Goal: Information Seeking & Learning: Learn about a topic

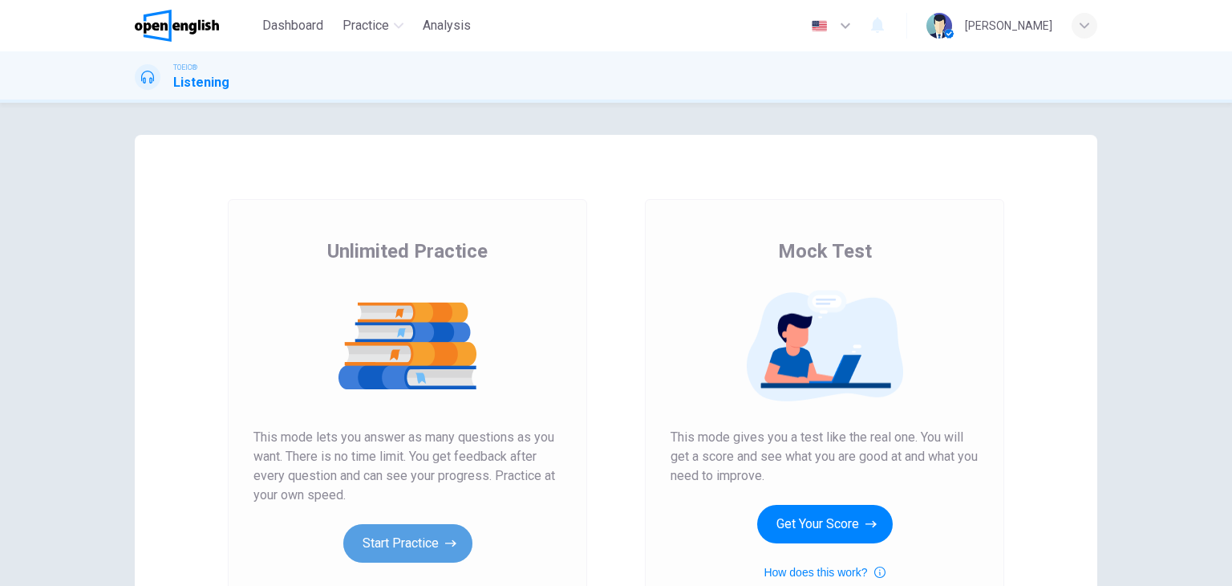
click at [412, 529] on button "Start Practice" at bounding box center [407, 543] width 129 height 39
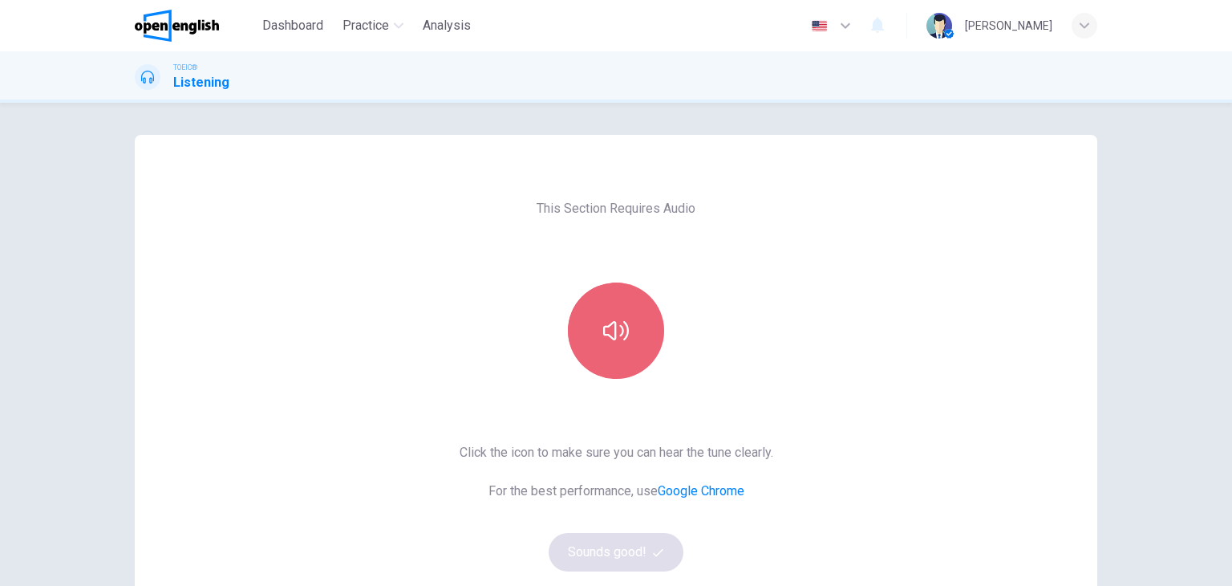
click at [604, 344] on button "button" at bounding box center [616, 330] width 96 height 96
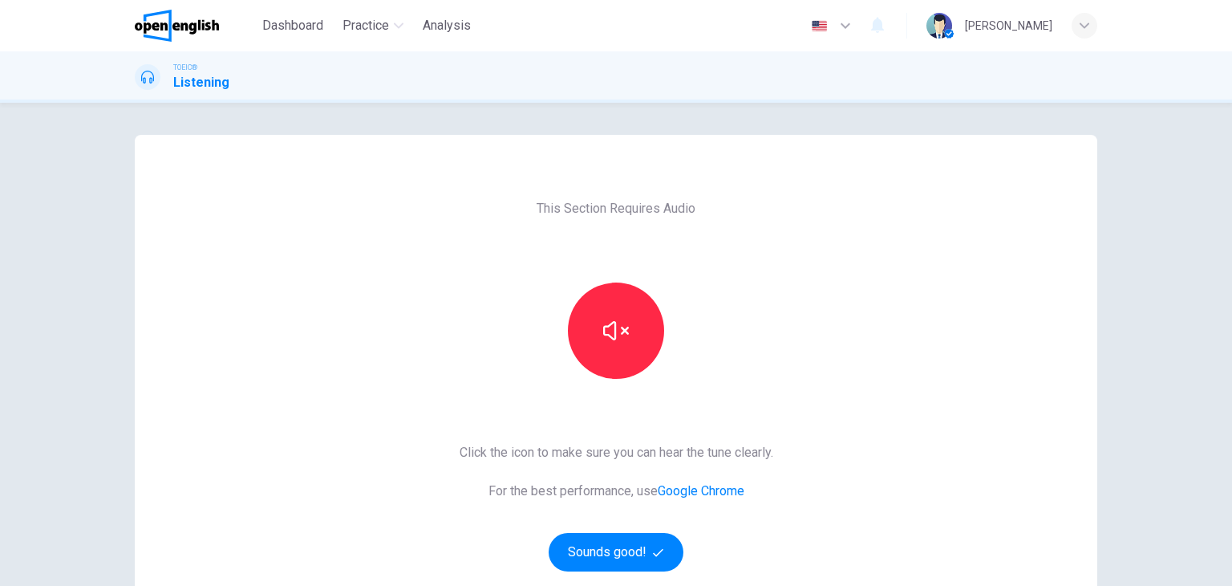
click at [767, 537] on div "Click the icon to make sure you can hear the tune clearly. For the best perform…" at bounding box center [617, 507] width 314 height 128
click at [650, 533] on button "Sounds good!" at bounding box center [616, 552] width 135 height 39
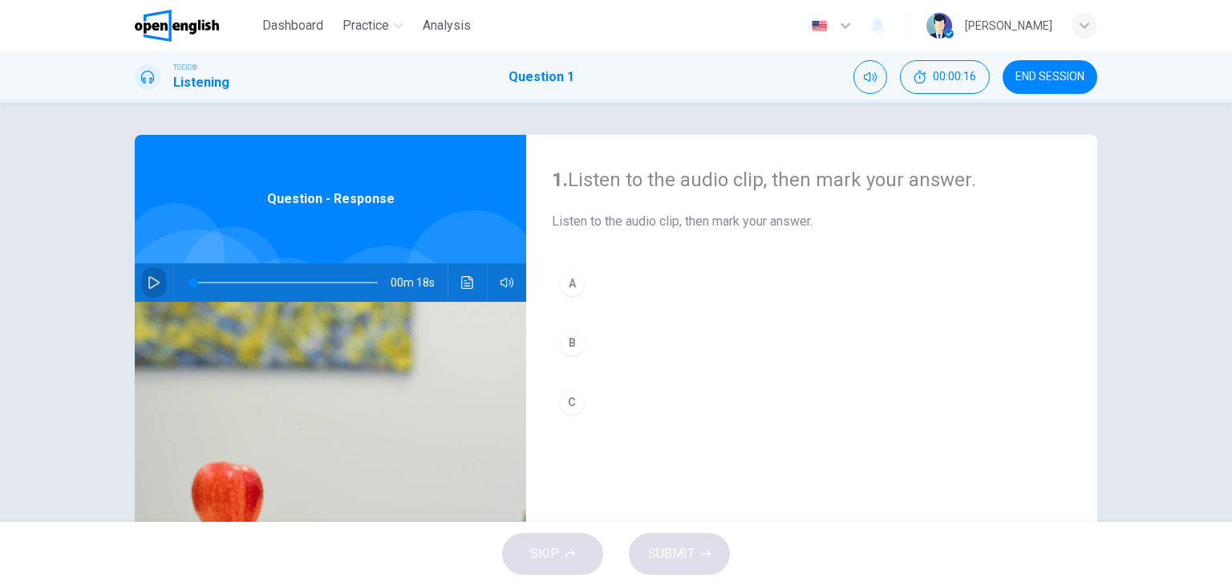
click at [151, 277] on icon "button" at bounding box center [154, 282] width 13 height 13
type input "*"
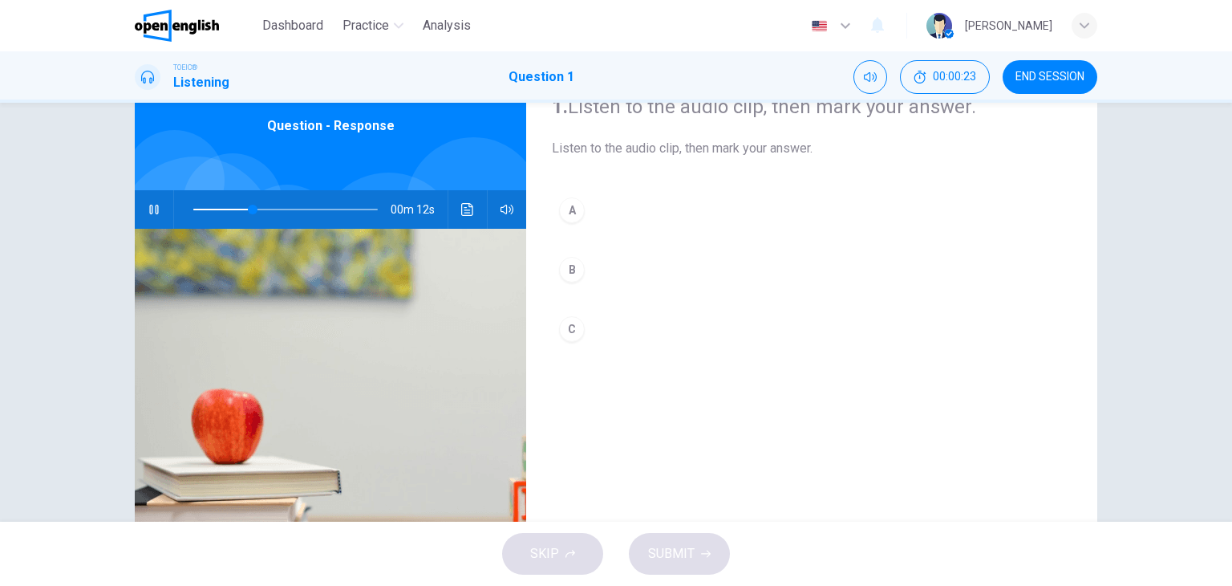
scroll to position [75, 0]
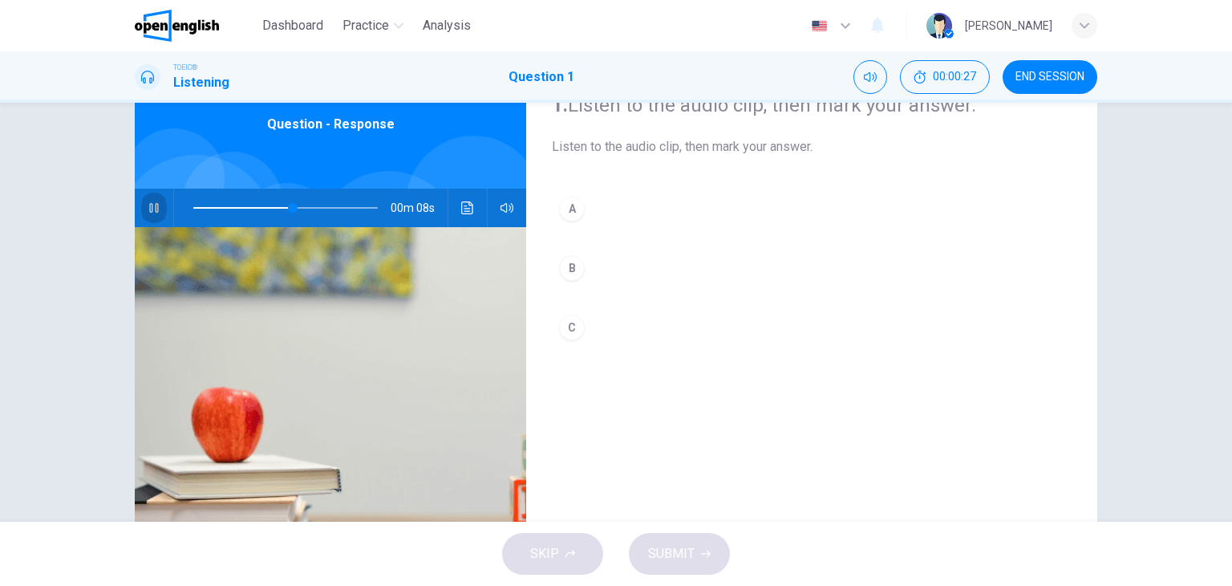
click at [148, 210] on icon "button" at bounding box center [154, 207] width 13 height 13
click at [141, 210] on button "button" at bounding box center [154, 208] width 26 height 39
click at [193, 209] on span at bounding box center [285, 208] width 185 height 22
click at [148, 203] on icon "button" at bounding box center [154, 207] width 13 height 13
click at [148, 203] on icon "button" at bounding box center [153, 207] width 11 height 13
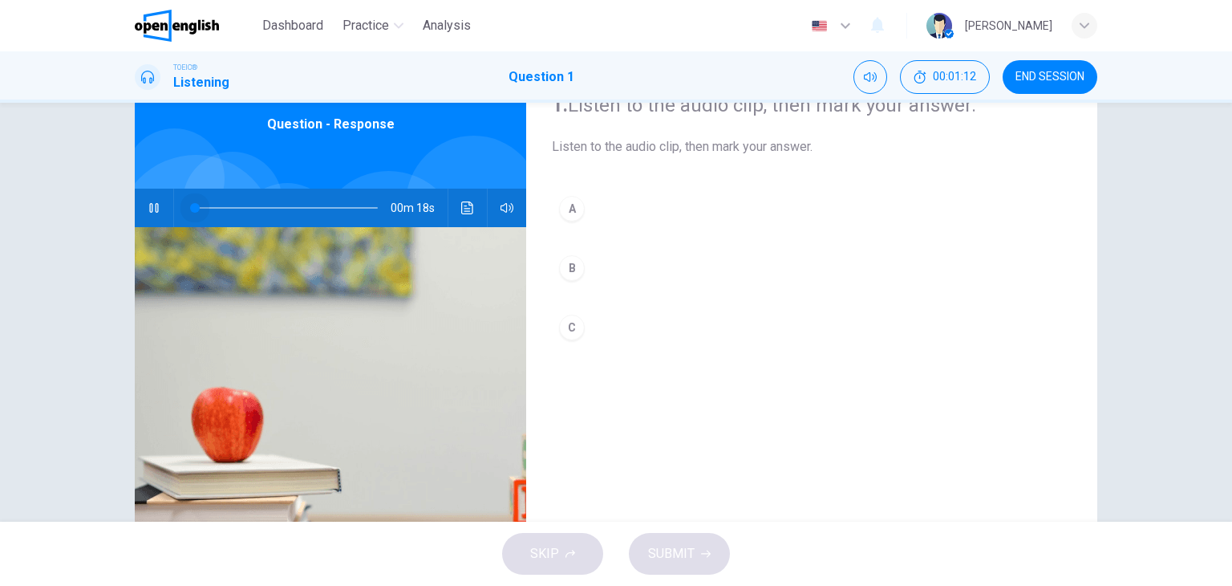
click at [193, 209] on span at bounding box center [285, 208] width 185 height 22
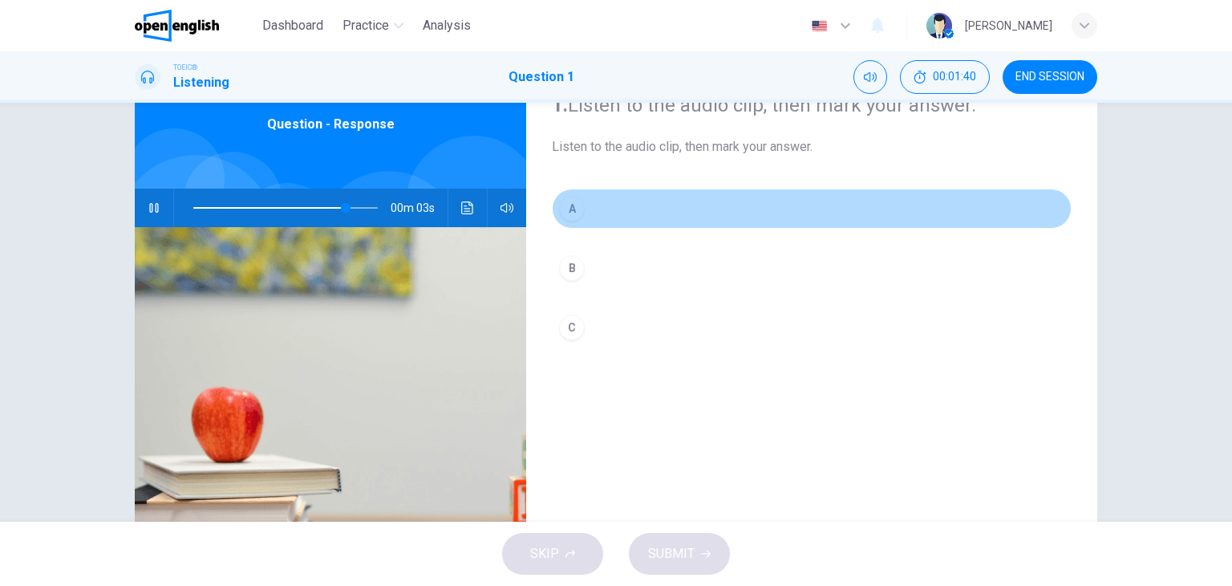
click at [568, 204] on div "A" at bounding box center [572, 209] width 26 height 26
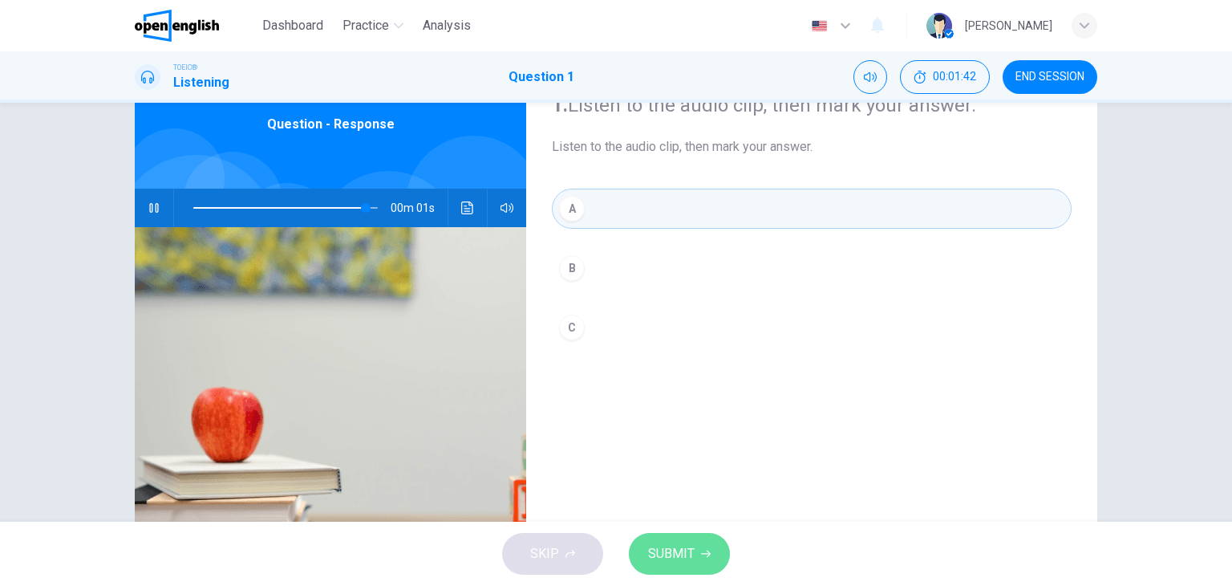
click at [661, 561] on span "SUBMIT" at bounding box center [671, 553] width 47 height 22
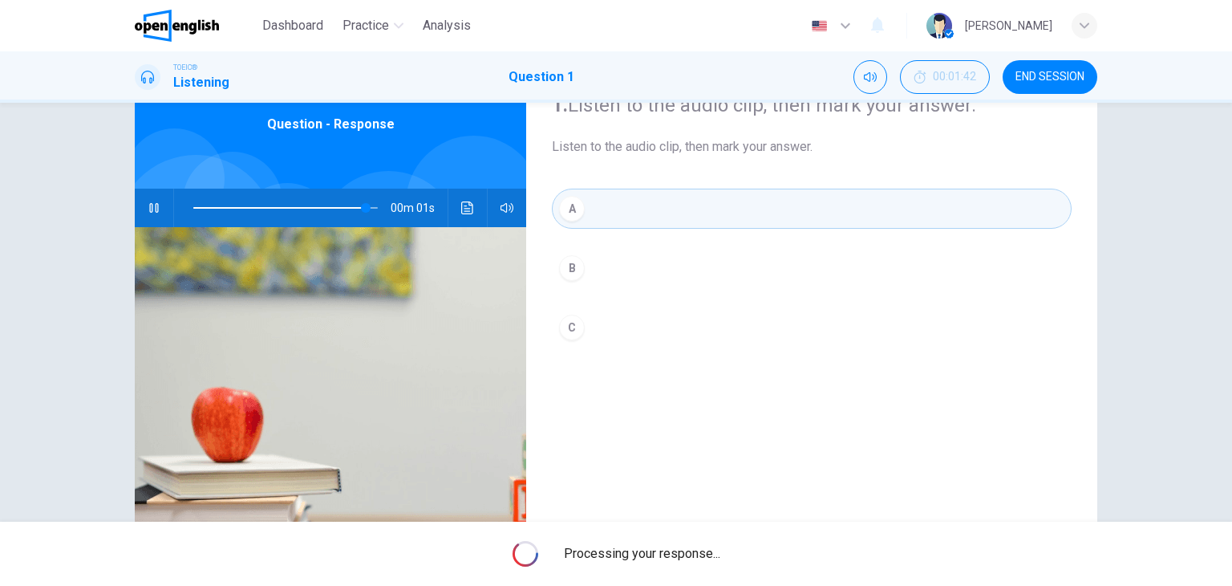
type input "*"
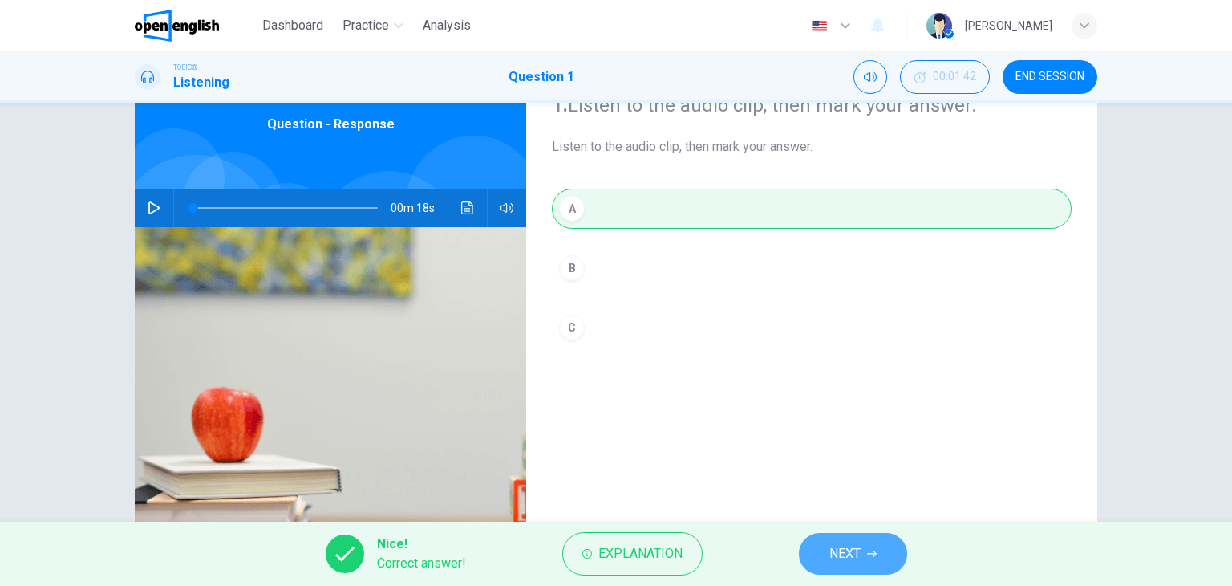
click at [865, 570] on button "NEXT" at bounding box center [853, 554] width 108 height 42
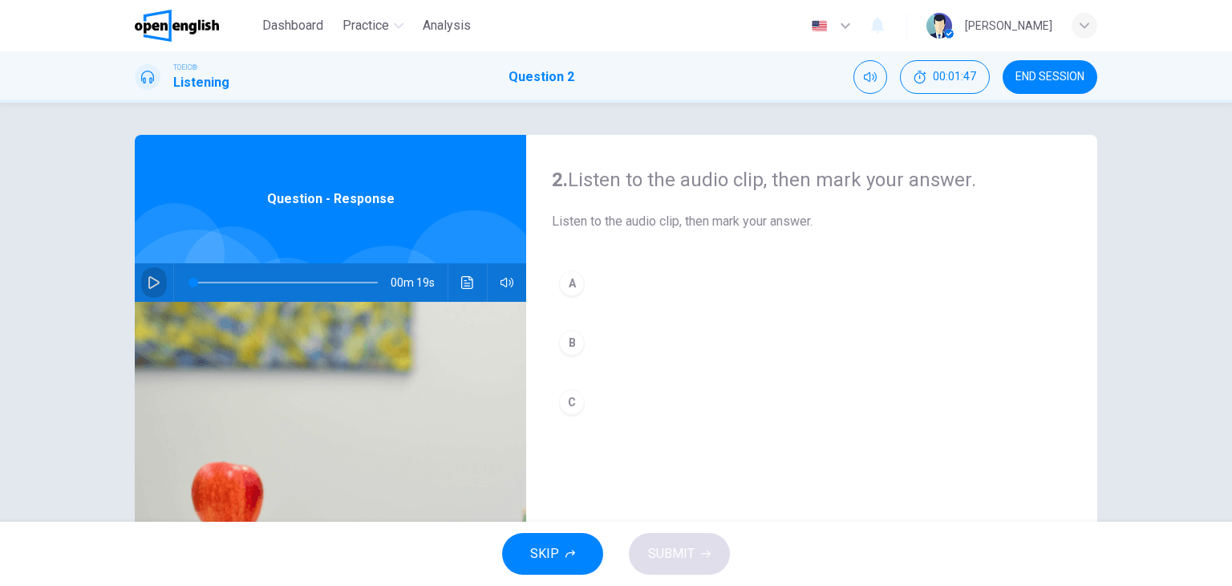
click at [148, 278] on icon "button" at bounding box center [153, 282] width 11 height 13
type input "**"
click at [148, 286] on icon "button" at bounding box center [153, 282] width 11 height 13
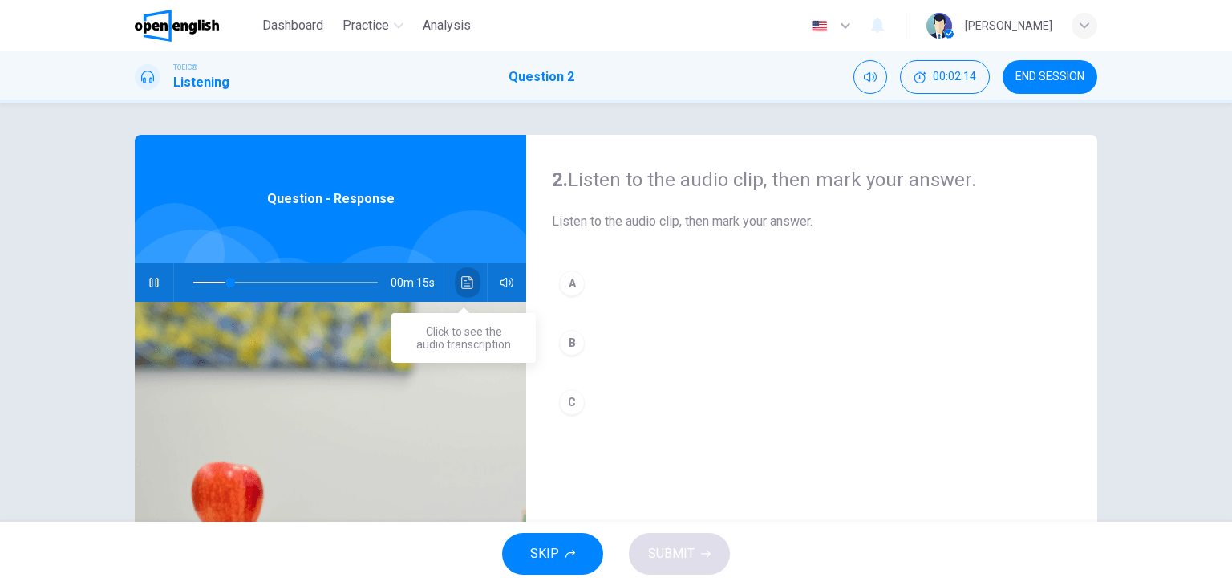
click at [466, 287] on icon "Click to see the audio transcription" at bounding box center [467, 282] width 13 height 13
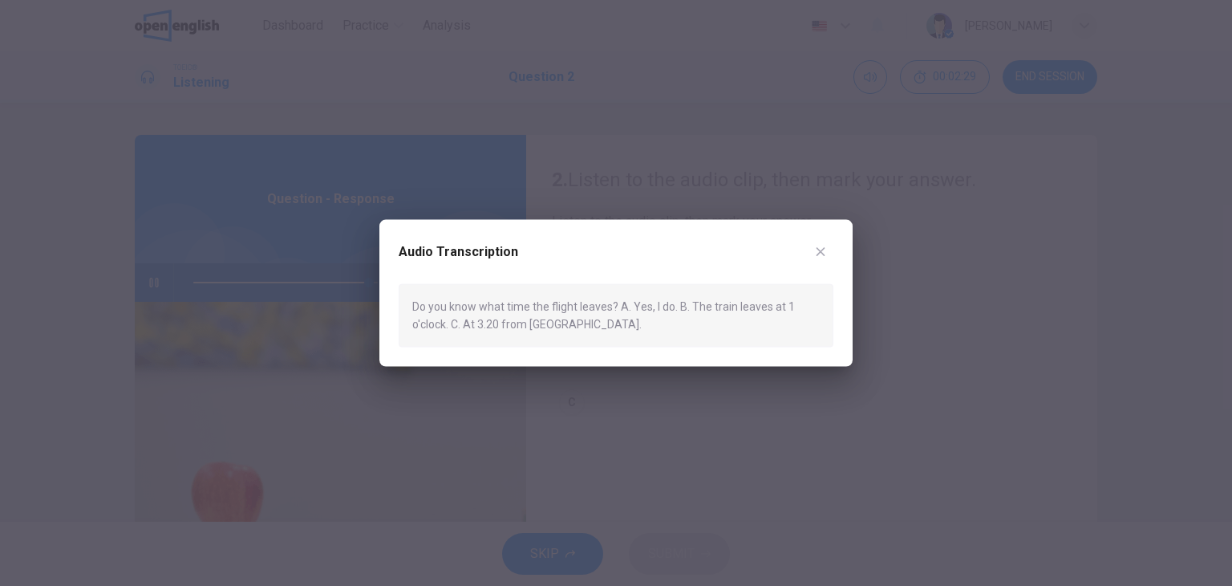
type input "*"
click at [821, 253] on icon "button" at bounding box center [821, 251] width 9 height 9
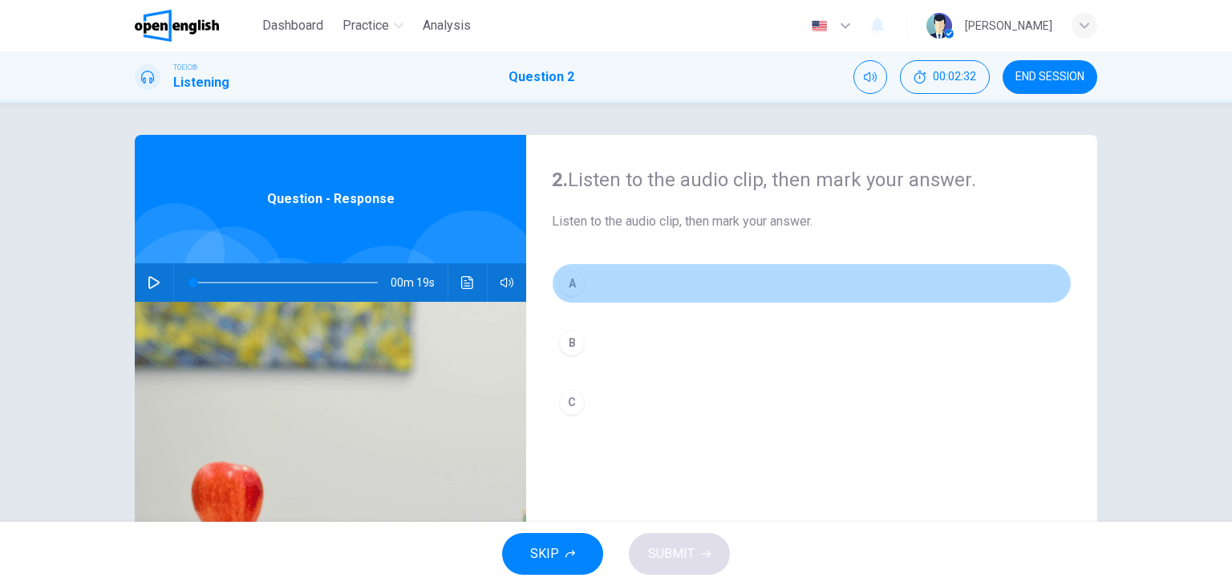
click at [577, 283] on div "A" at bounding box center [572, 283] width 26 height 26
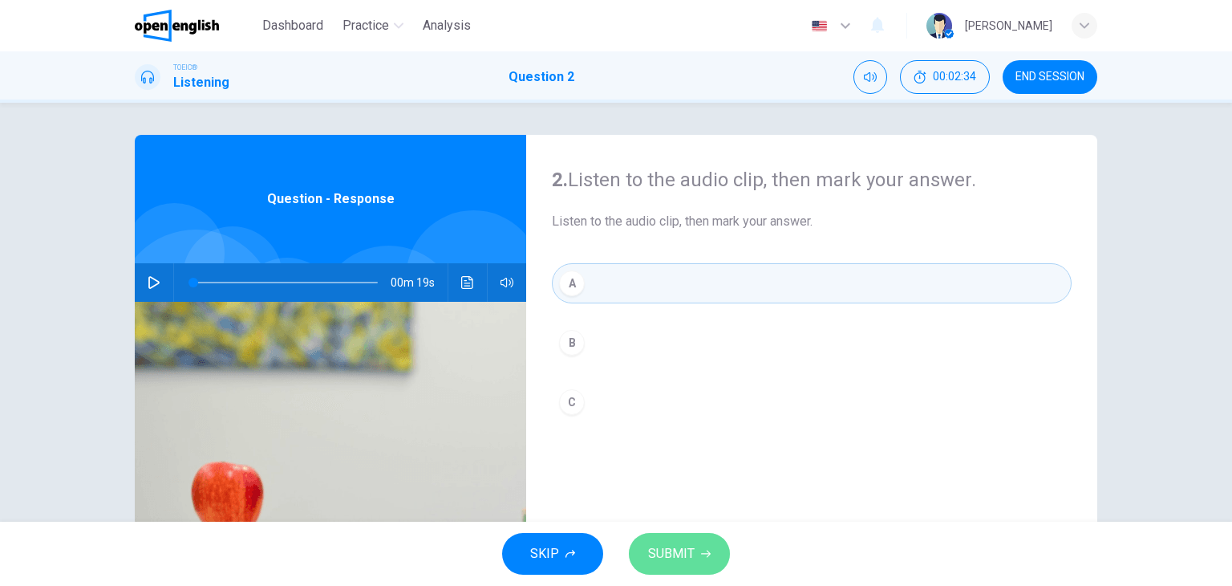
click at [706, 554] on icon "button" at bounding box center [706, 554] width 10 height 10
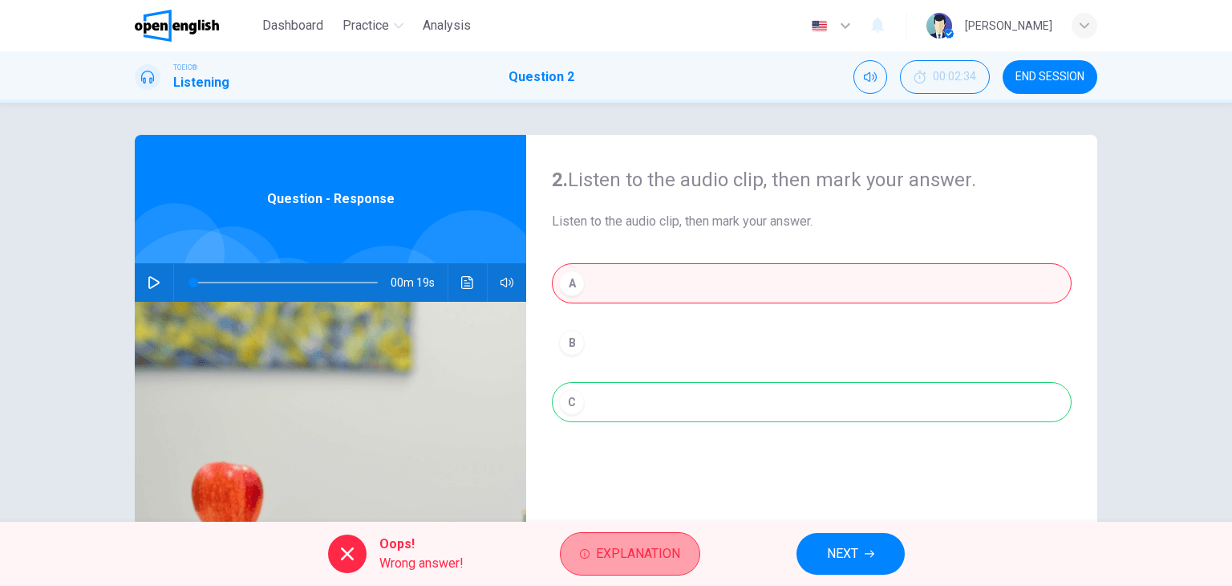
click at [674, 544] on span "Explanation" at bounding box center [638, 553] width 84 height 22
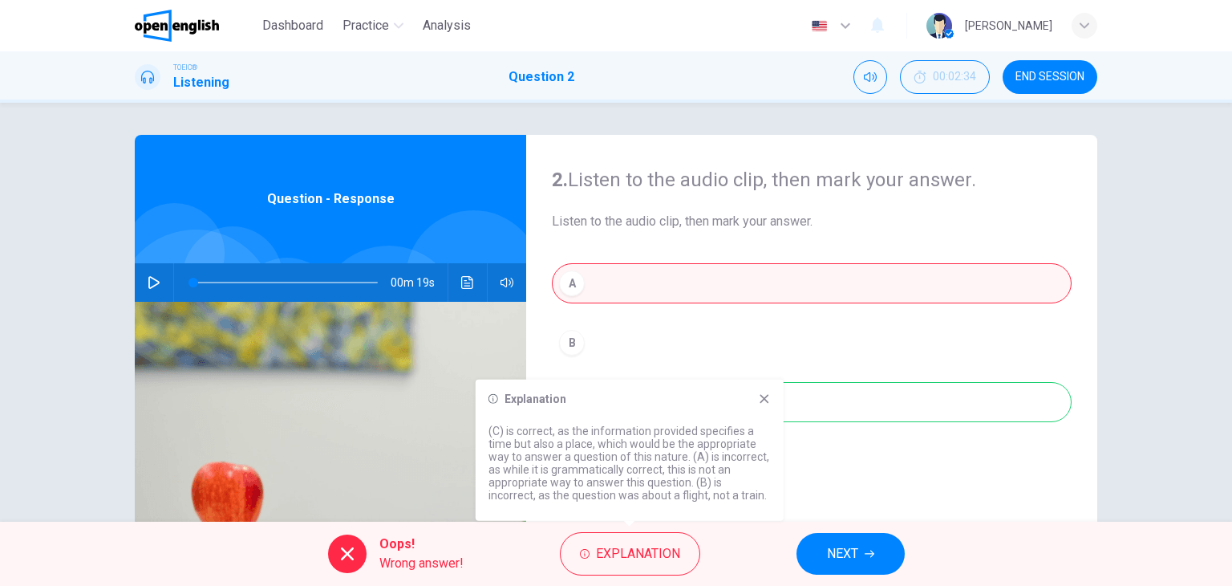
click at [765, 395] on icon at bounding box center [764, 398] width 9 height 9
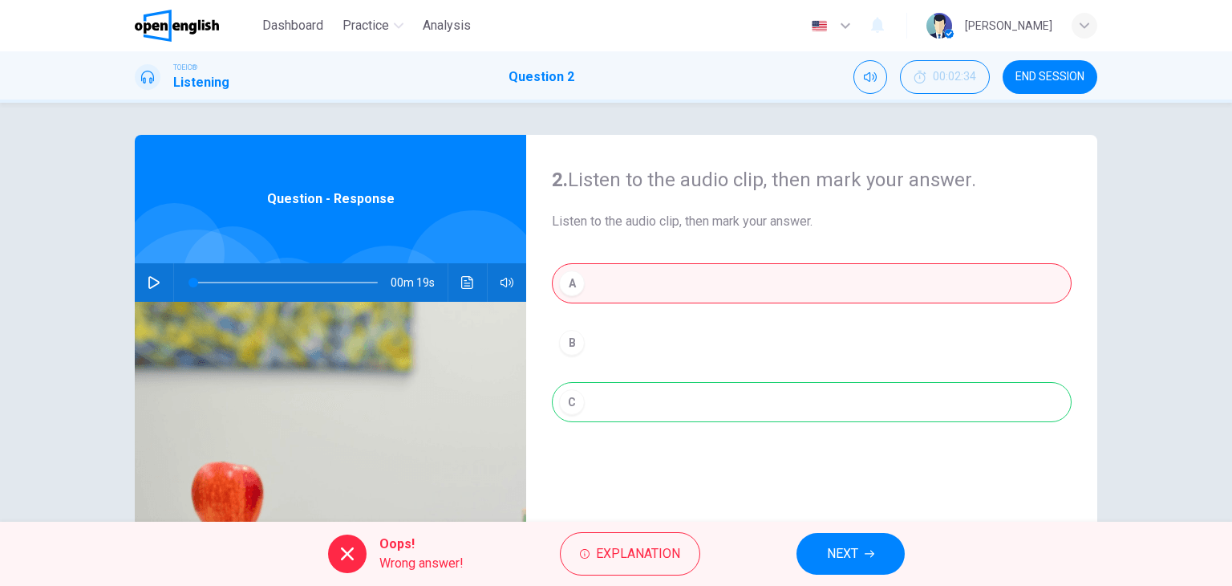
click at [765, 395] on div "A B C" at bounding box center [812, 358] width 520 height 191
click at [825, 537] on button "NEXT" at bounding box center [851, 554] width 108 height 42
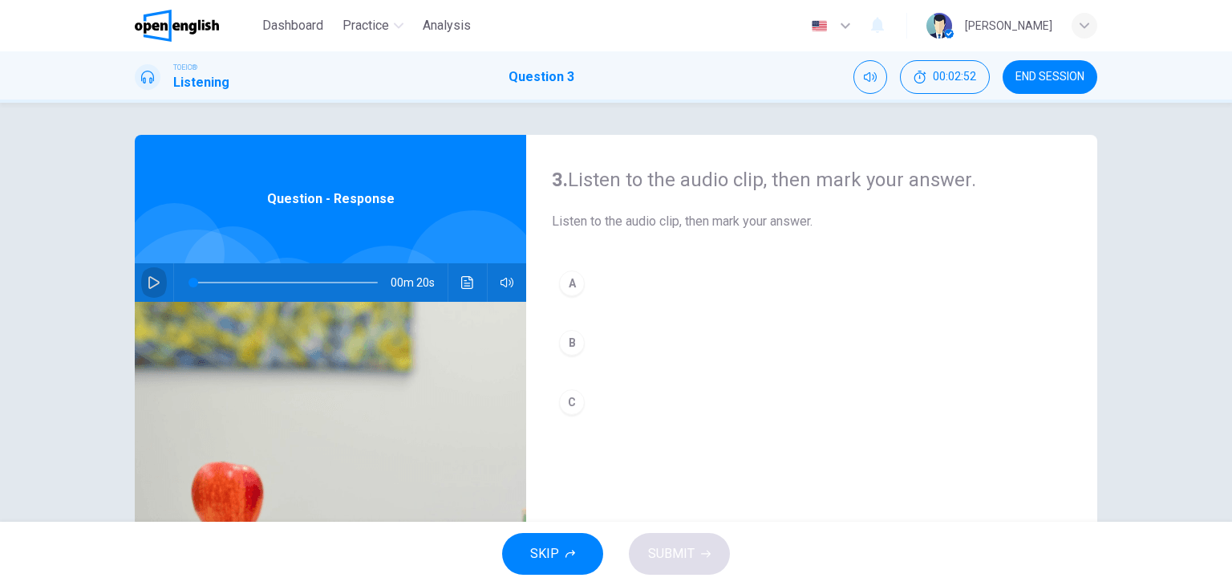
click at [151, 285] on icon "button" at bounding box center [153, 282] width 11 height 13
click at [152, 284] on icon "button" at bounding box center [153, 283] width 9 height 10
click at [193, 286] on span at bounding box center [285, 282] width 185 height 22
click at [148, 278] on icon "button" at bounding box center [153, 282] width 11 height 13
type input "*"
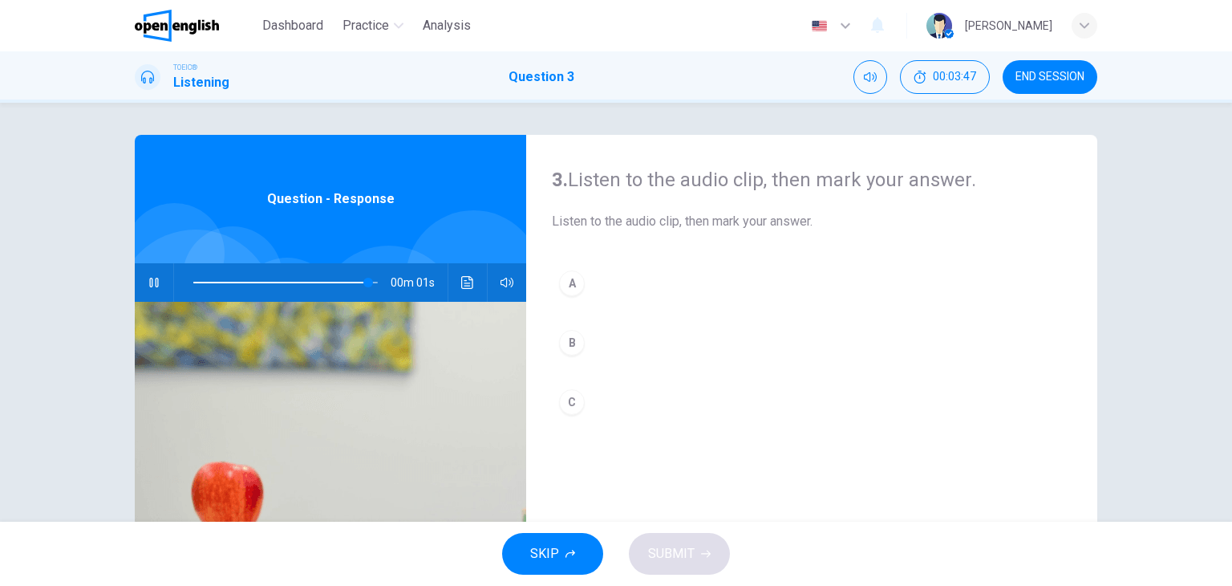
type input "*"
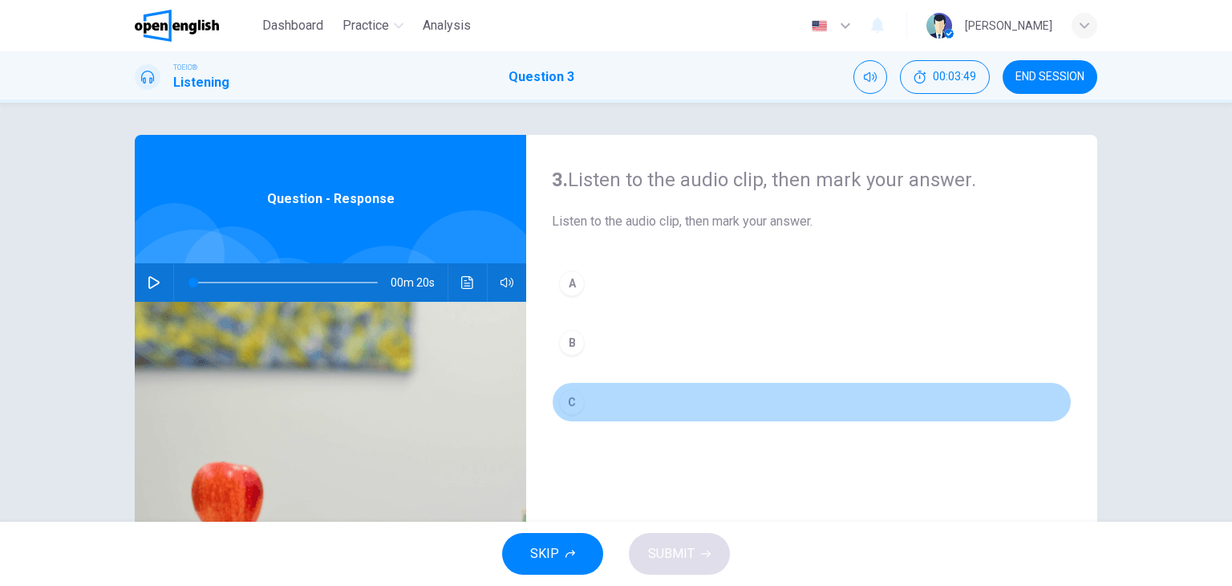
click at [564, 402] on div "C" at bounding box center [572, 402] width 26 height 26
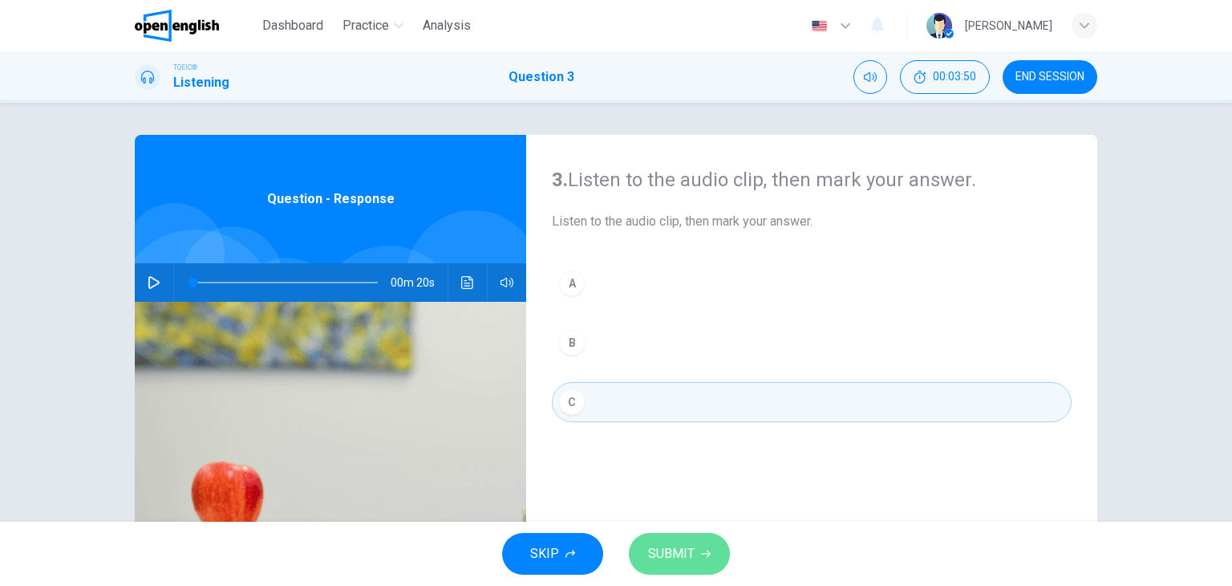
click at [690, 547] on span "SUBMIT" at bounding box center [671, 553] width 47 height 22
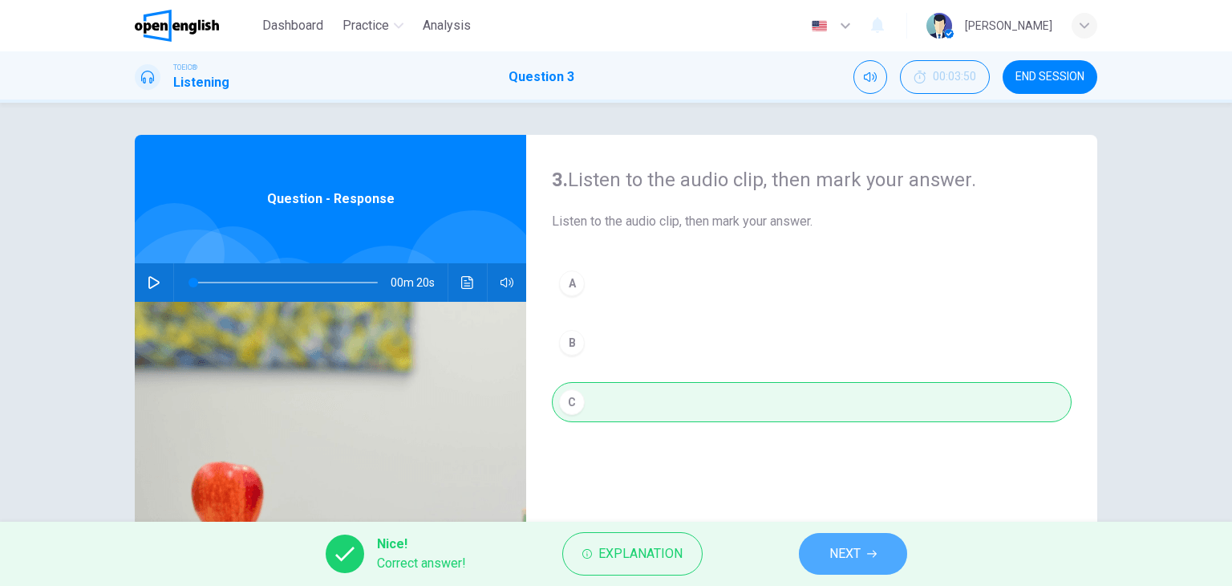
click at [823, 537] on button "NEXT" at bounding box center [853, 554] width 108 height 42
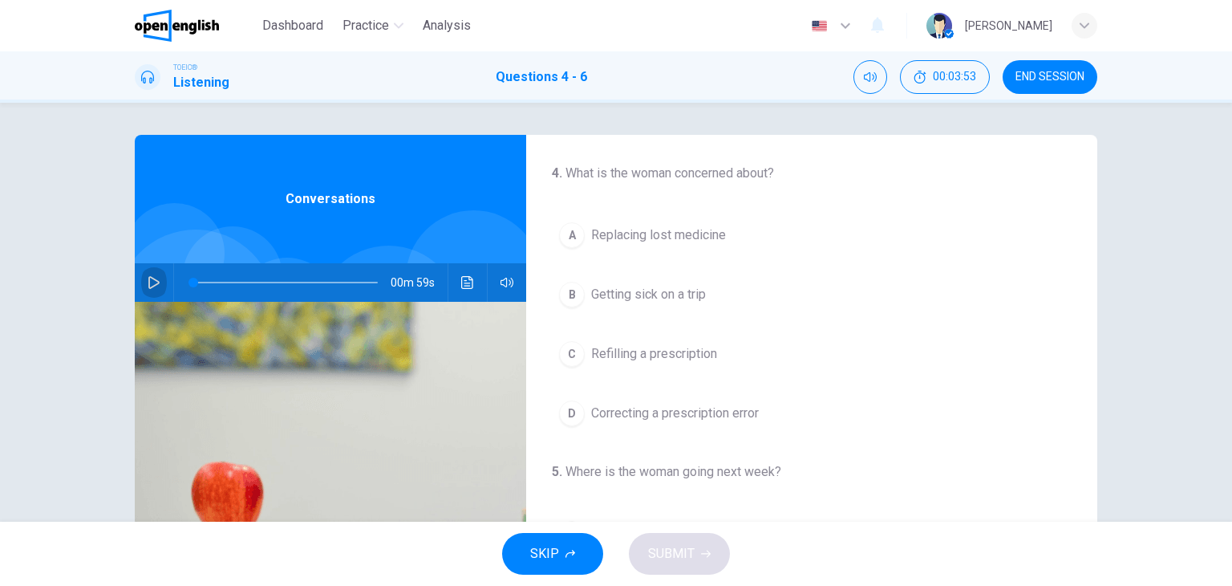
click at [148, 283] on icon "button" at bounding box center [154, 282] width 13 height 13
type input "**"
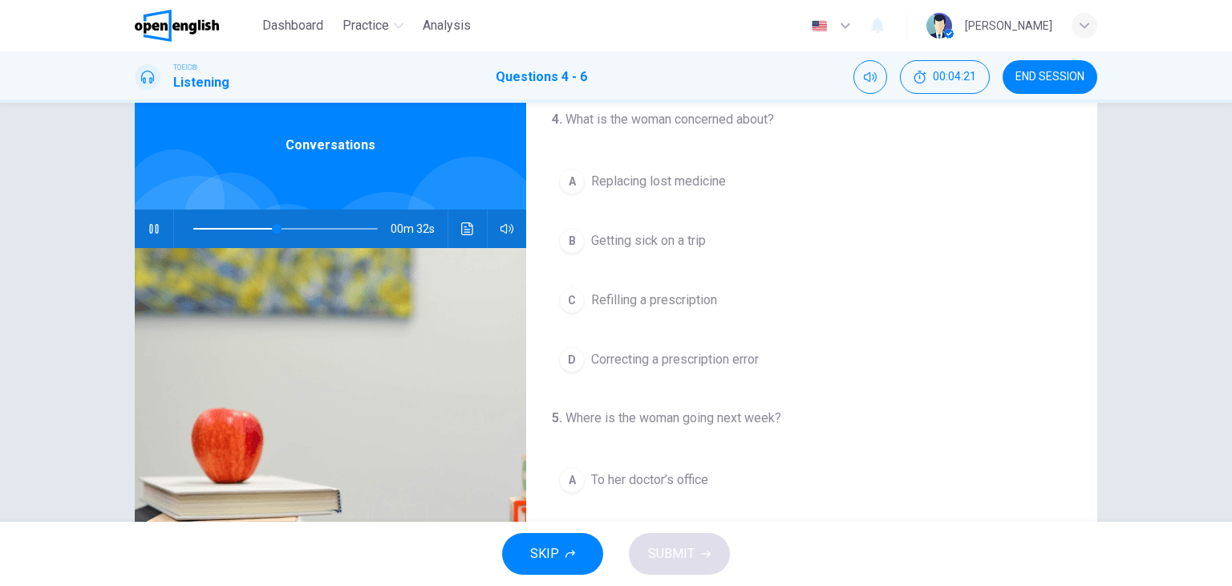
scroll to position [55, 0]
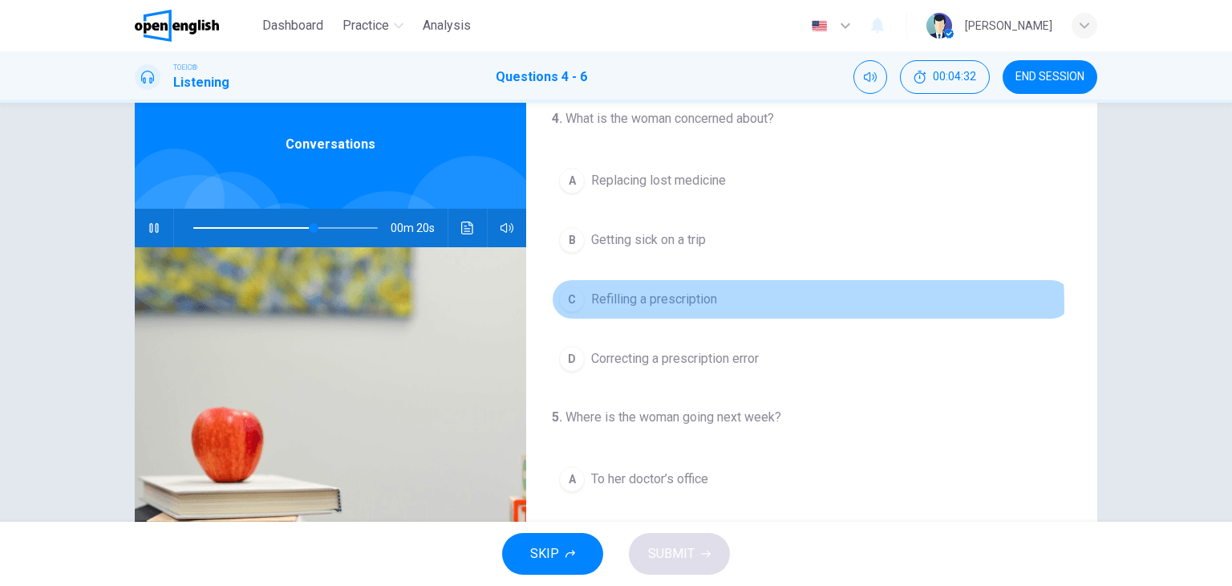
click at [661, 304] on span "Refilling a prescription" at bounding box center [654, 299] width 126 height 19
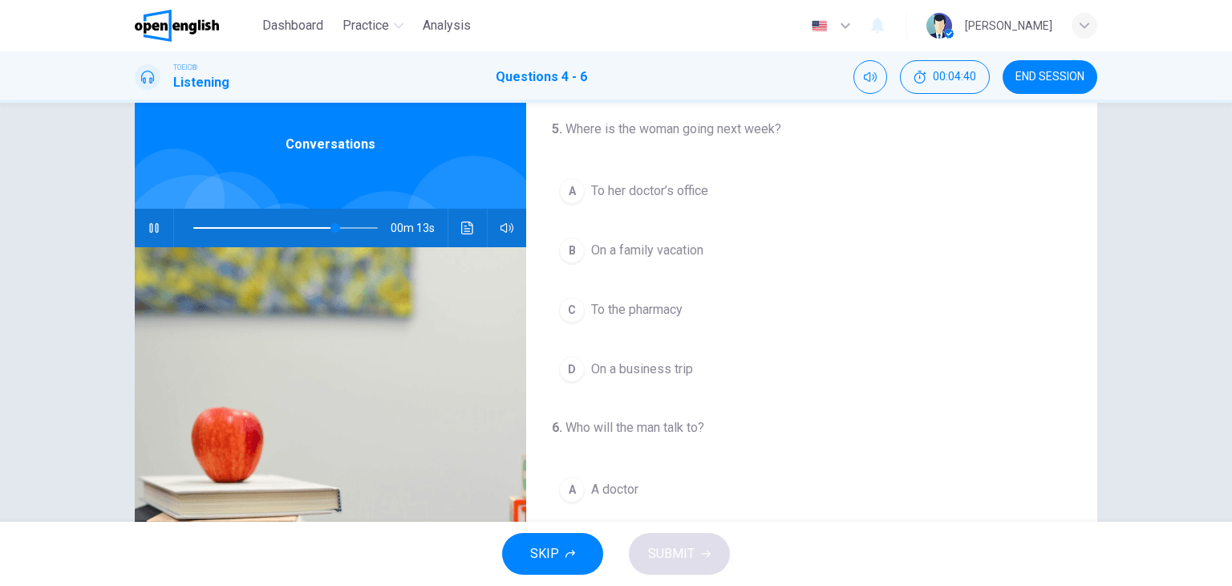
scroll to position [291, 0]
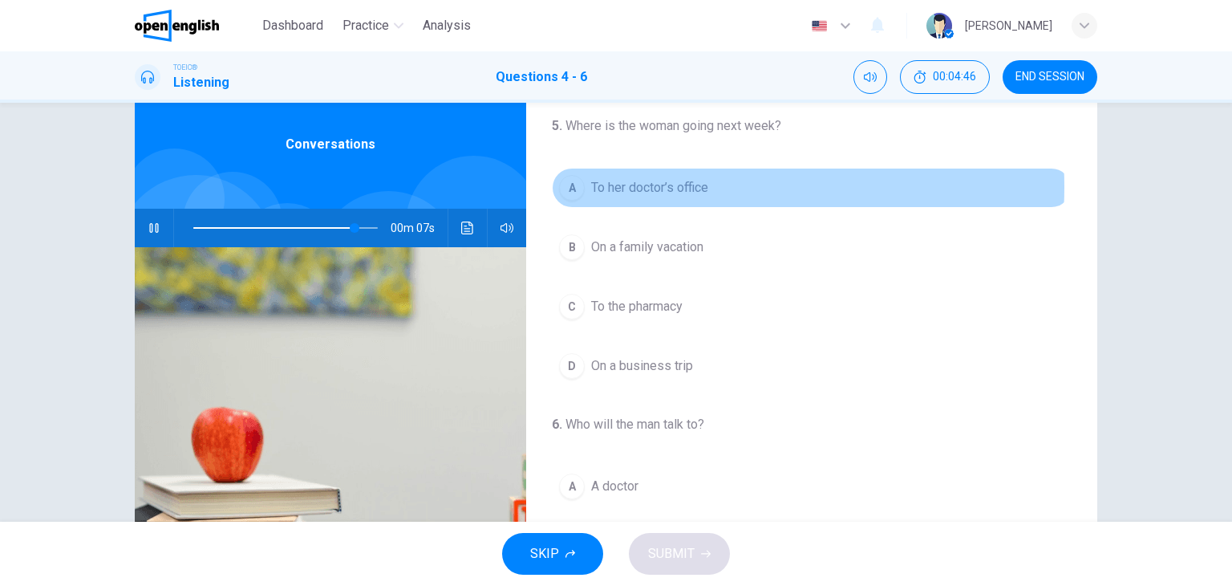
click at [666, 185] on span "To her doctor’s office" at bounding box center [649, 187] width 117 height 19
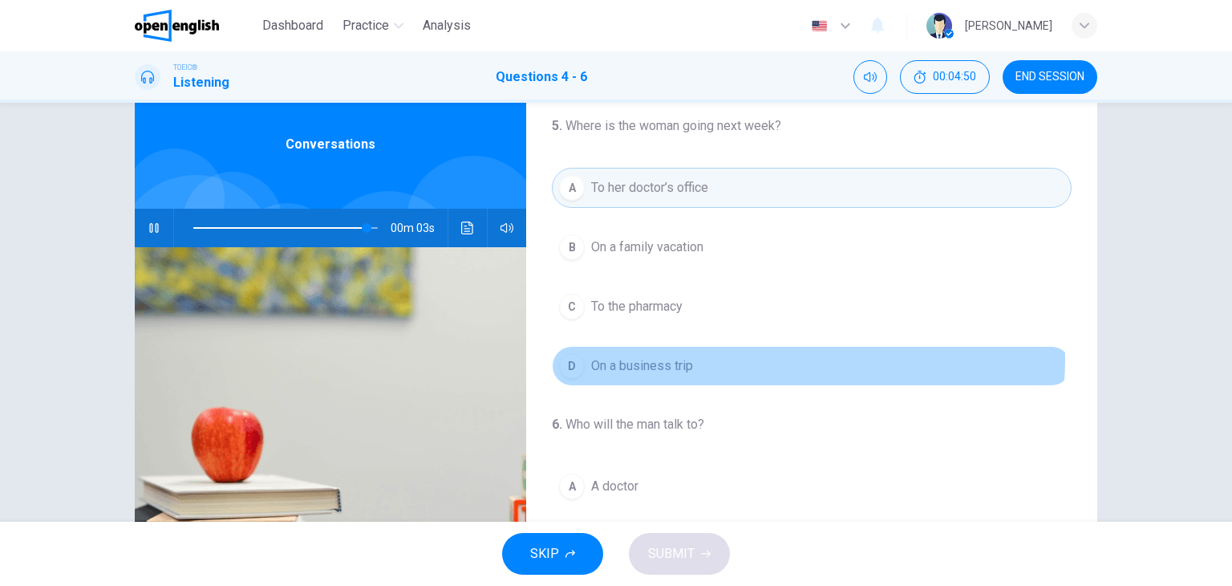
click at [798, 357] on button "D On a business trip" at bounding box center [812, 366] width 520 height 40
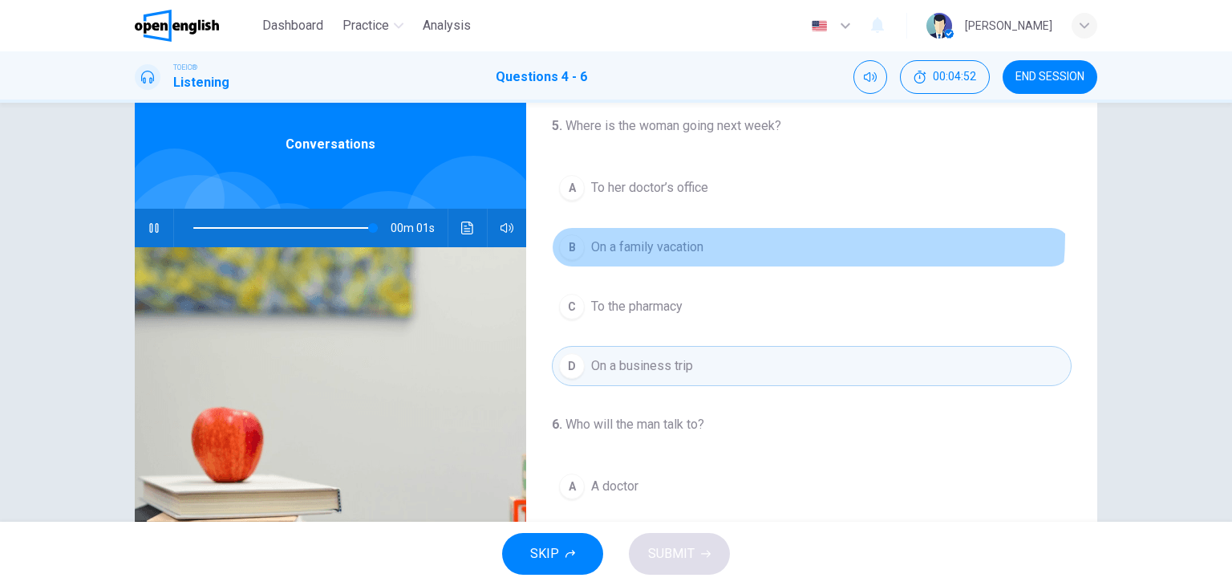
click at [744, 233] on button "B On a family vacation" at bounding box center [812, 247] width 520 height 40
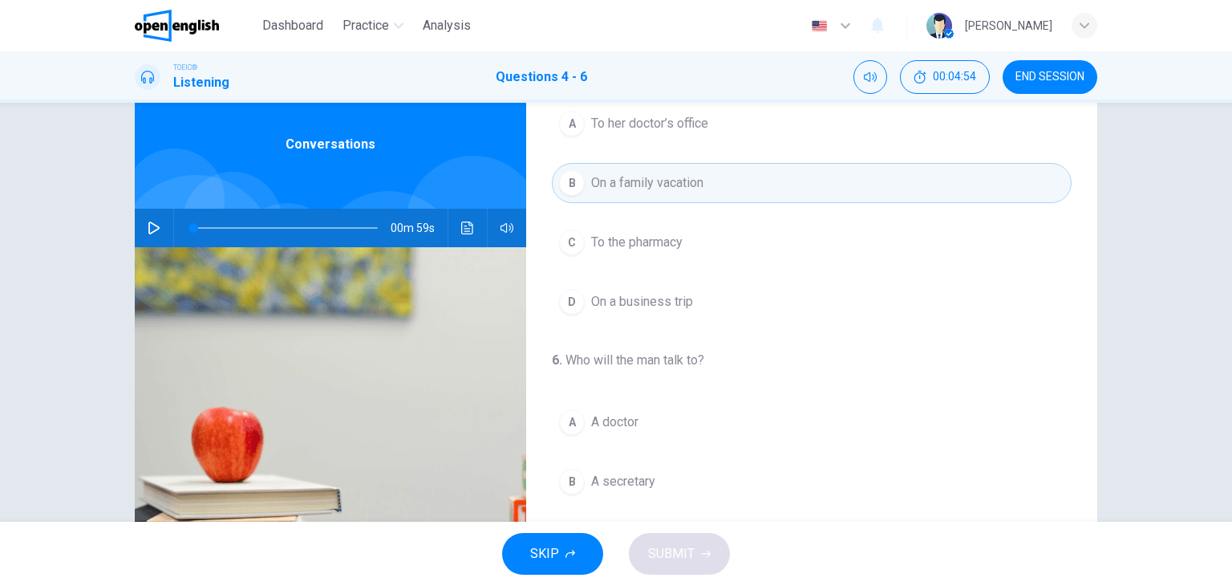
scroll to position [363, 0]
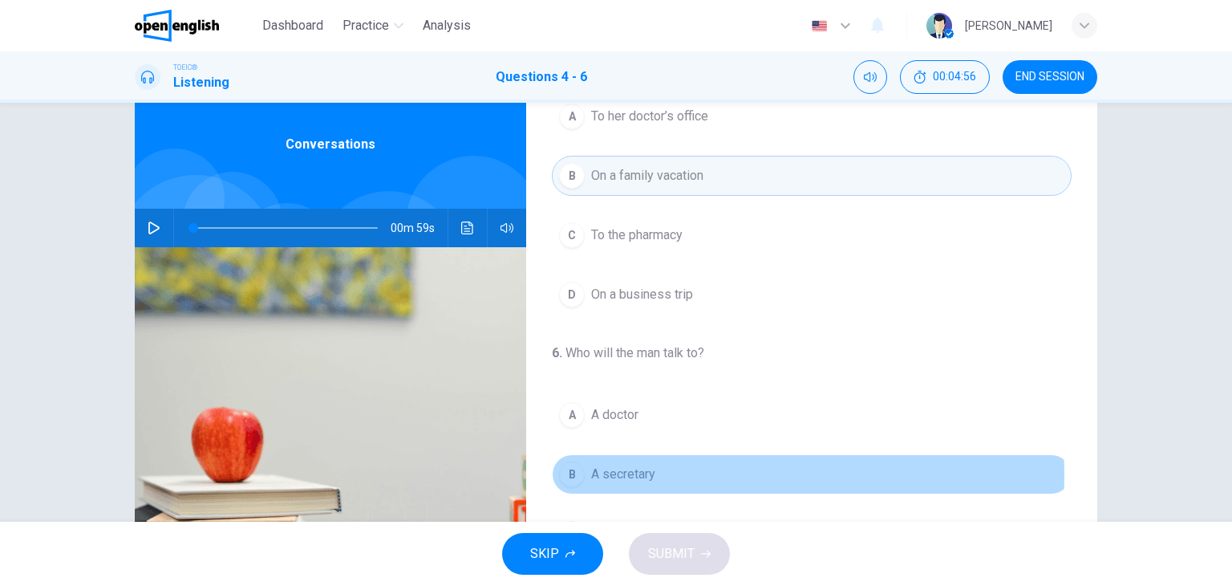
click at [700, 472] on button "B A secretary" at bounding box center [812, 474] width 520 height 40
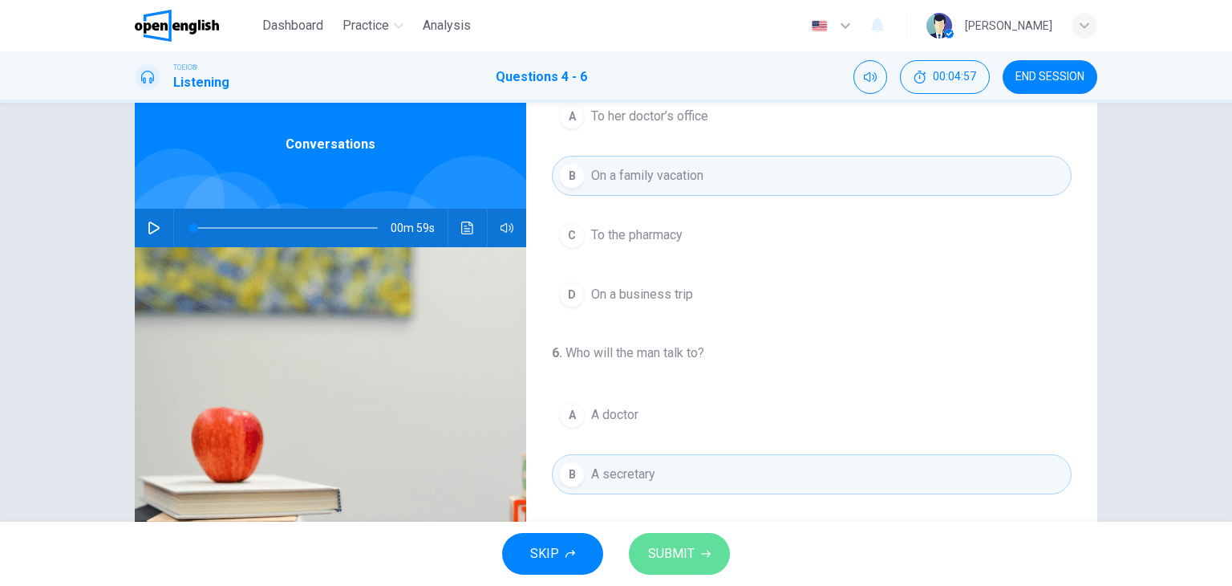
click at [655, 549] on span "SUBMIT" at bounding box center [671, 553] width 47 height 22
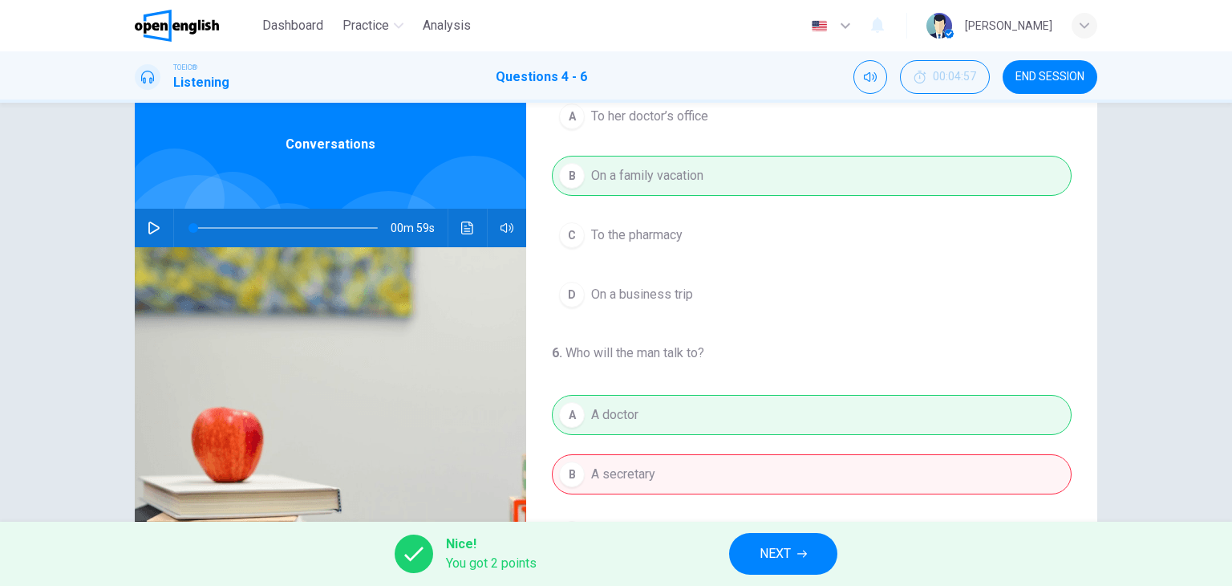
drag, startPoint x: 706, startPoint y: 348, endPoint x: 562, endPoint y: 344, distance: 144.4
click at [562, 344] on h4 "6 . Who will the man talk to?" at bounding box center [812, 352] width 520 height 19
drag, startPoint x: 562, startPoint y: 344, endPoint x: 578, endPoint y: 371, distance: 31.4
click at [578, 371] on div "6 . Who will the man talk to? A A doctor B A secretary C A pharmacist D A busin…" at bounding box center [811, 478] width 571 height 270
drag, startPoint x: 570, startPoint y: 355, endPoint x: 773, endPoint y: 315, distance: 206.1
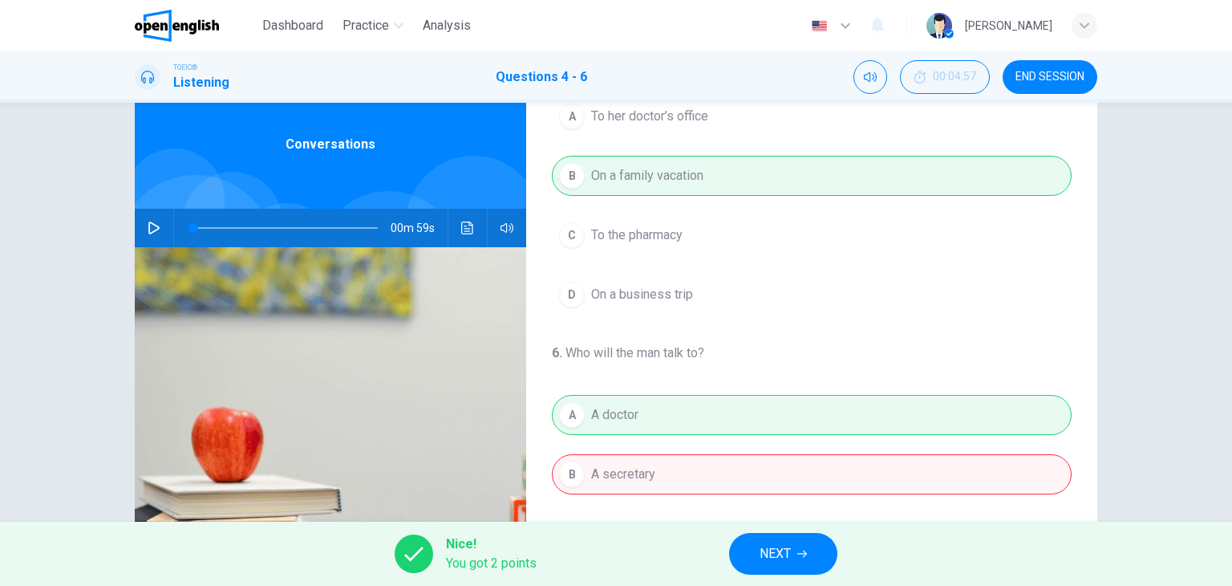
click at [773, 315] on div "4 . What is the woman concerned about? A Replacing lost medicine B Getting sick…" at bounding box center [811, 180] width 571 height 924
click at [462, 232] on icon "Click to see the audio transcription" at bounding box center [467, 227] width 13 height 13
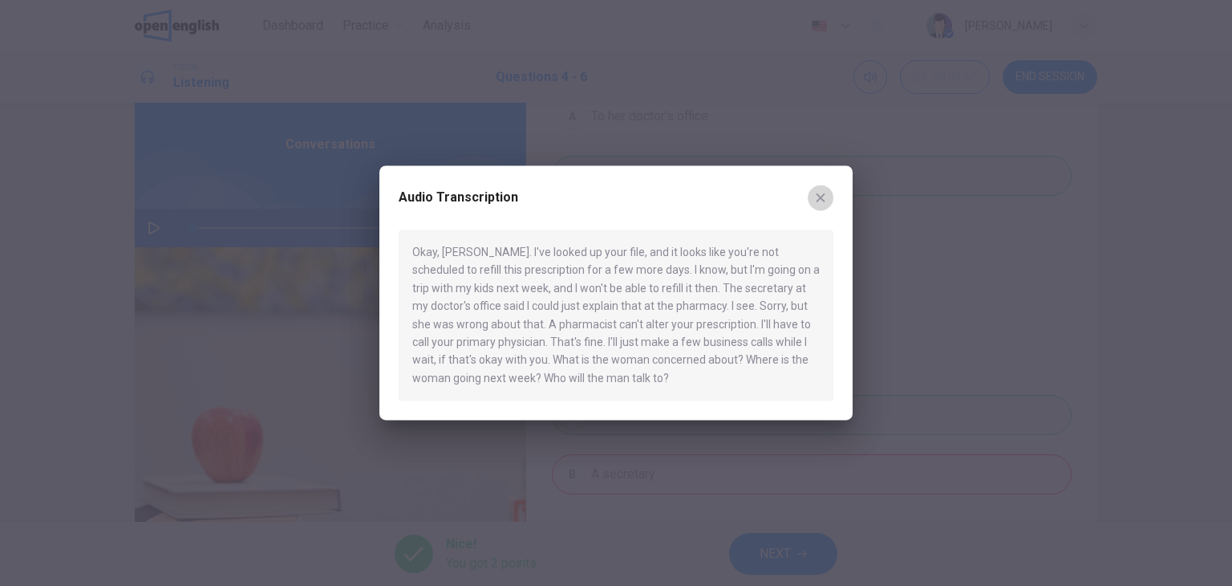
click at [823, 191] on icon "button" at bounding box center [820, 197] width 13 height 13
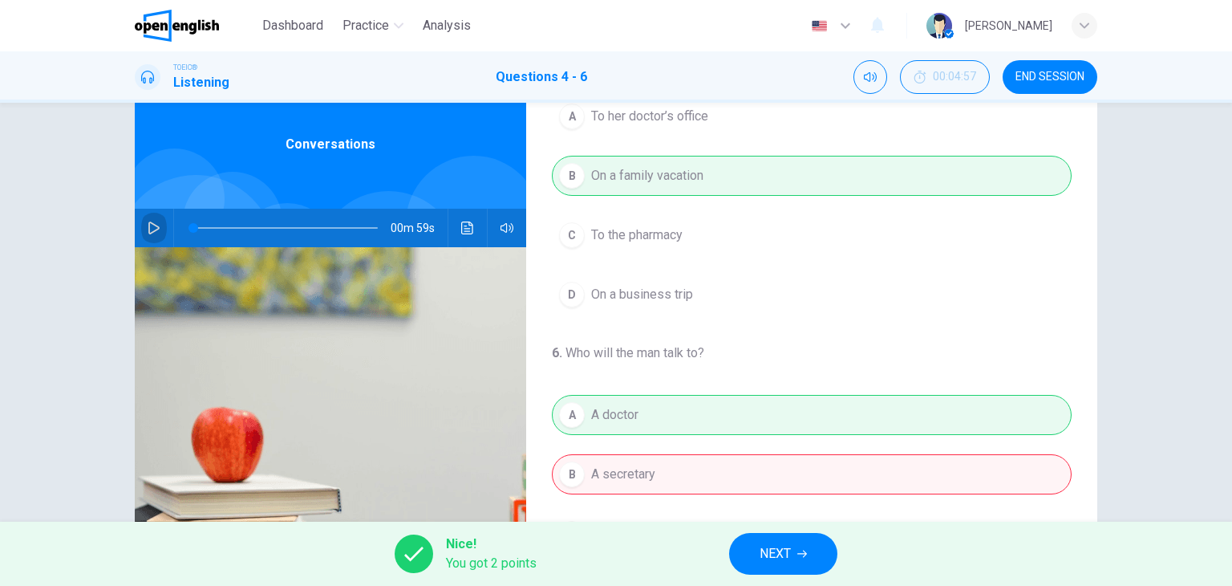
click at [148, 235] on button "button" at bounding box center [154, 228] width 26 height 39
click at [461, 222] on icon "Click to see the audio transcription" at bounding box center [467, 227] width 13 height 13
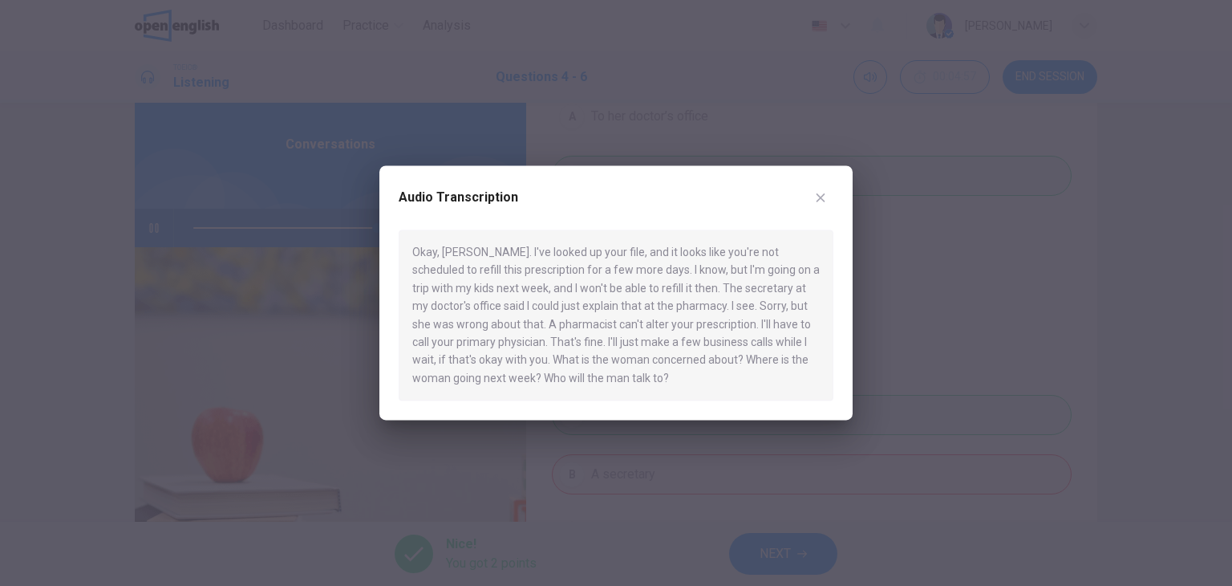
type input "*"
click at [819, 192] on icon "button" at bounding box center [820, 197] width 13 height 13
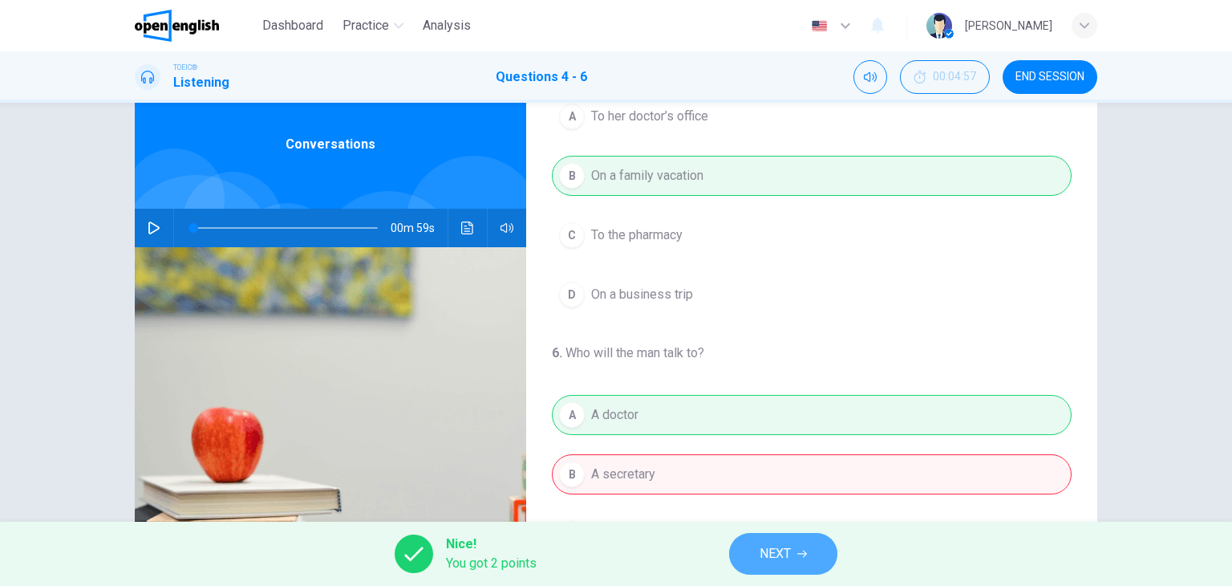
click at [777, 534] on button "NEXT" at bounding box center [783, 554] width 108 height 42
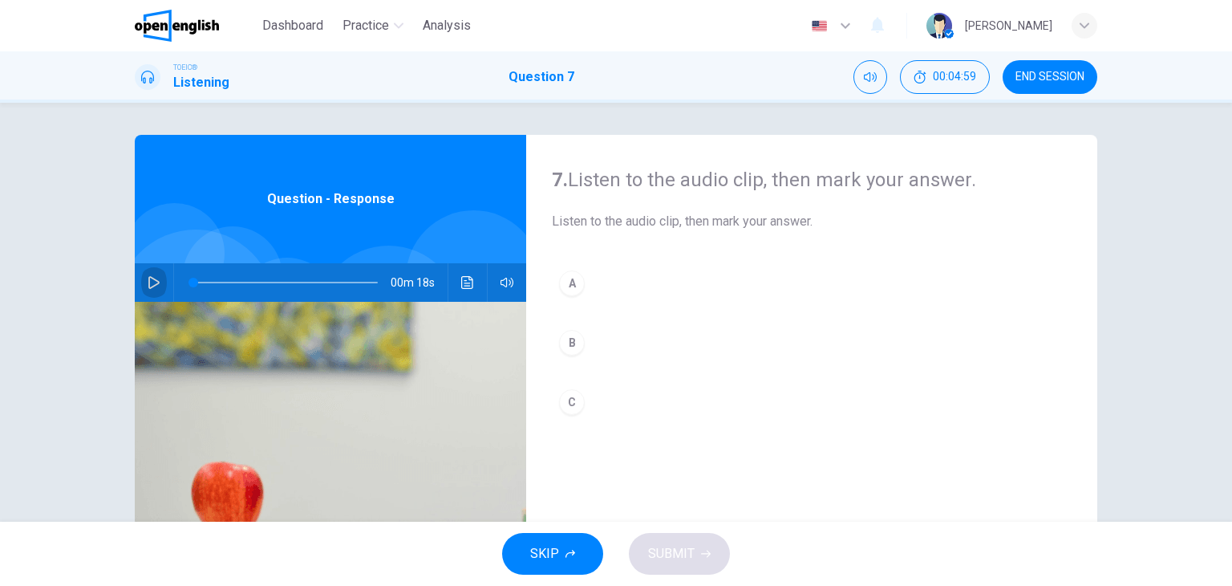
click at [148, 283] on icon "button" at bounding box center [154, 282] width 13 height 13
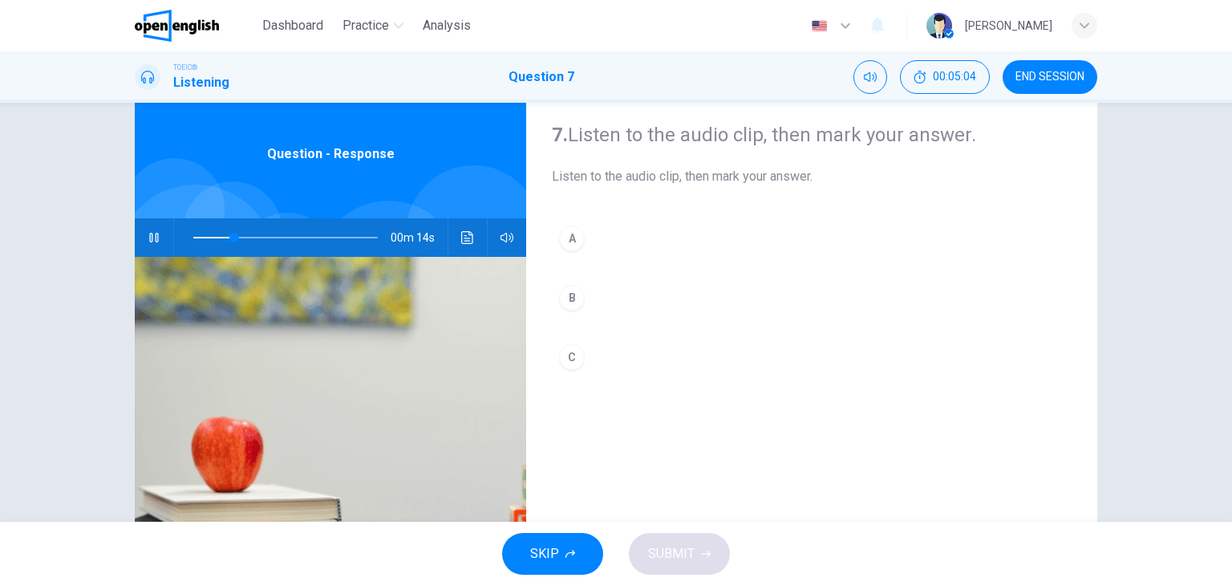
scroll to position [48, 0]
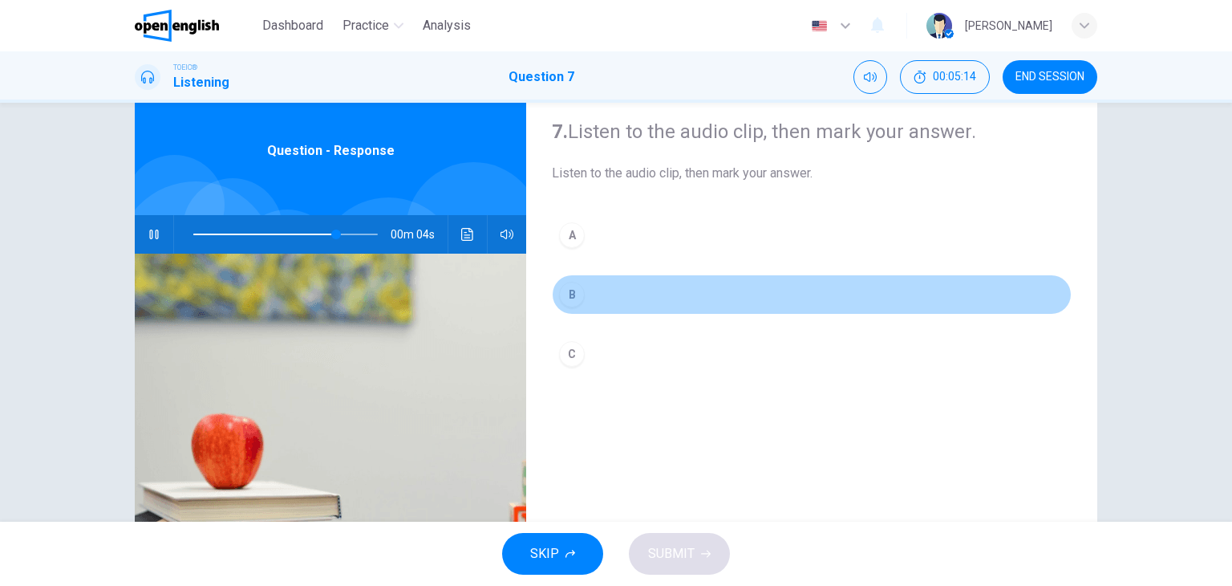
click at [577, 287] on div "B" at bounding box center [572, 295] width 26 height 26
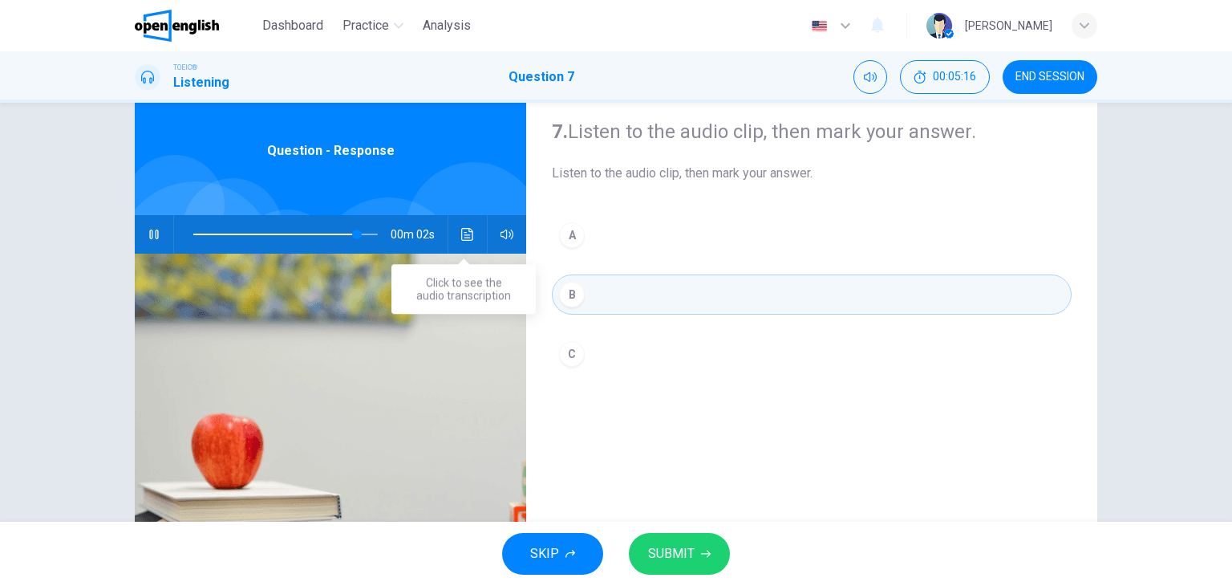
click at [461, 234] on icon "Click to see the audio transcription" at bounding box center [467, 234] width 12 height 13
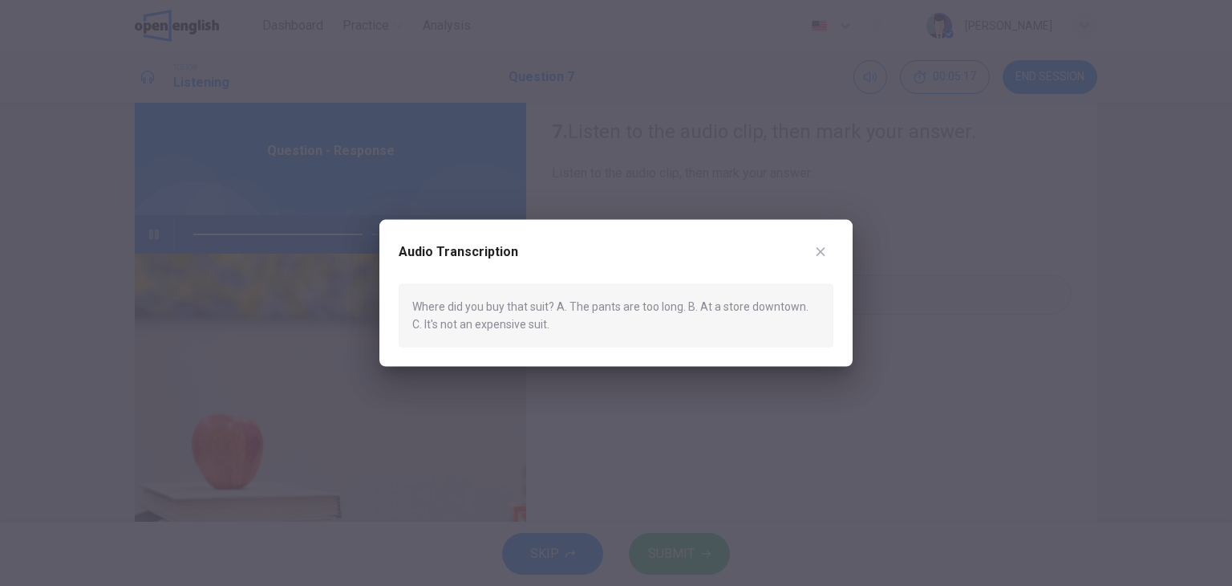
type input "*"
click at [819, 246] on icon "button" at bounding box center [820, 251] width 13 height 13
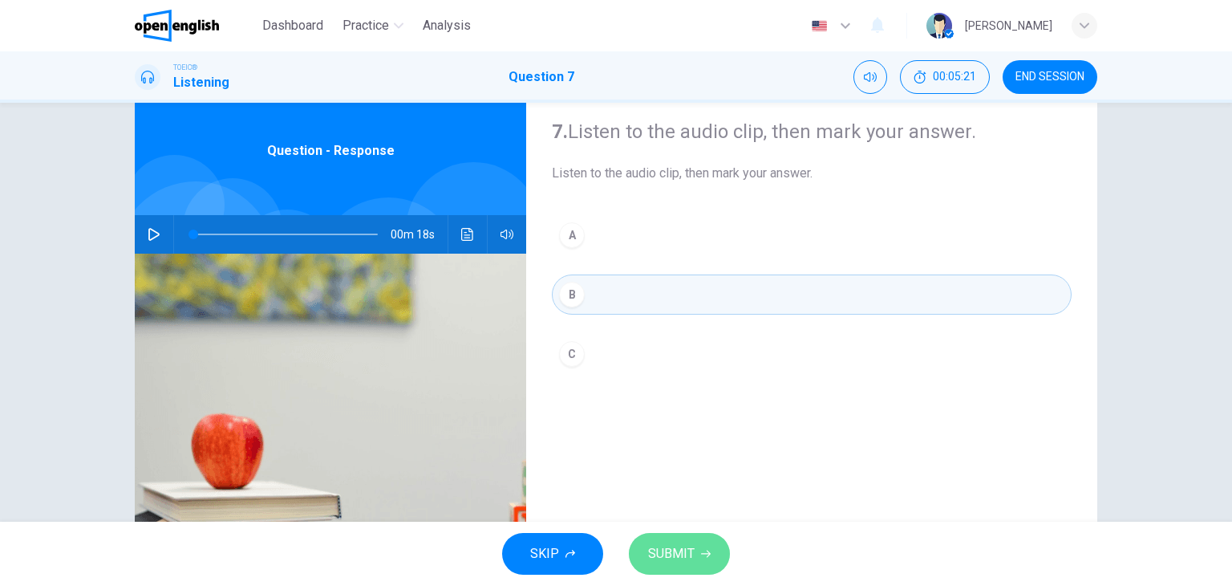
click at [689, 552] on span "SUBMIT" at bounding box center [671, 553] width 47 height 22
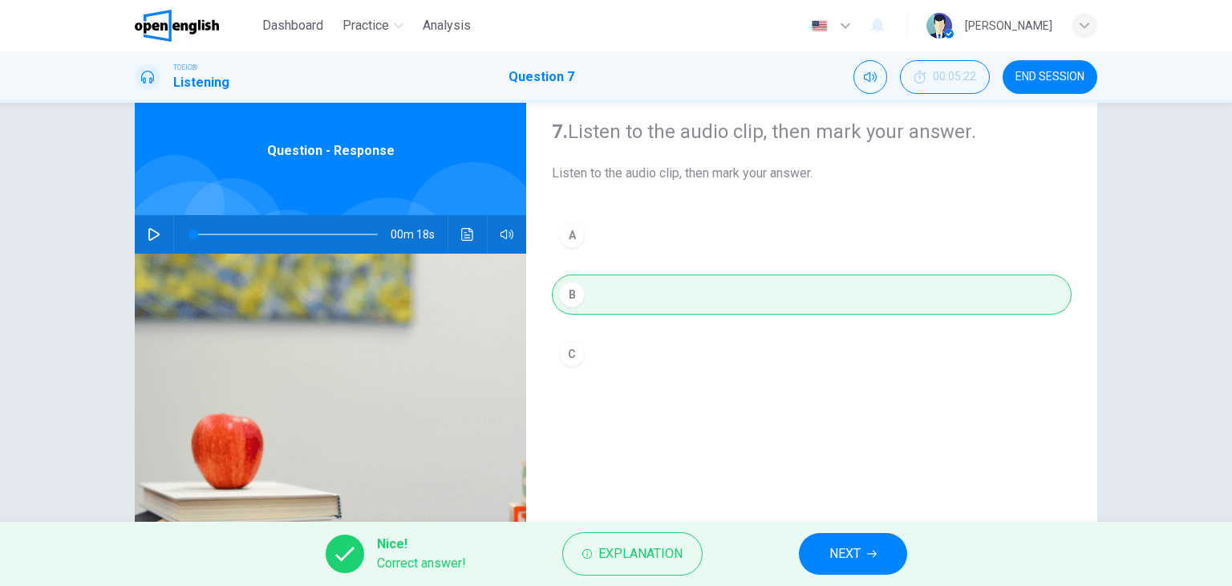
click at [889, 540] on button "NEXT" at bounding box center [853, 554] width 108 height 42
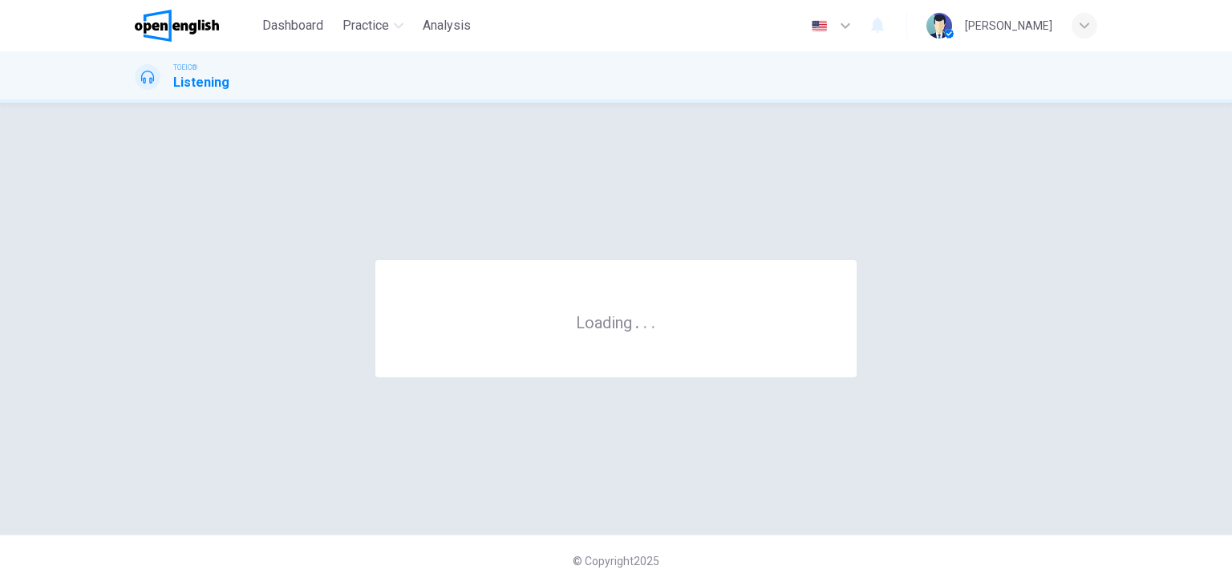
scroll to position [0, 0]
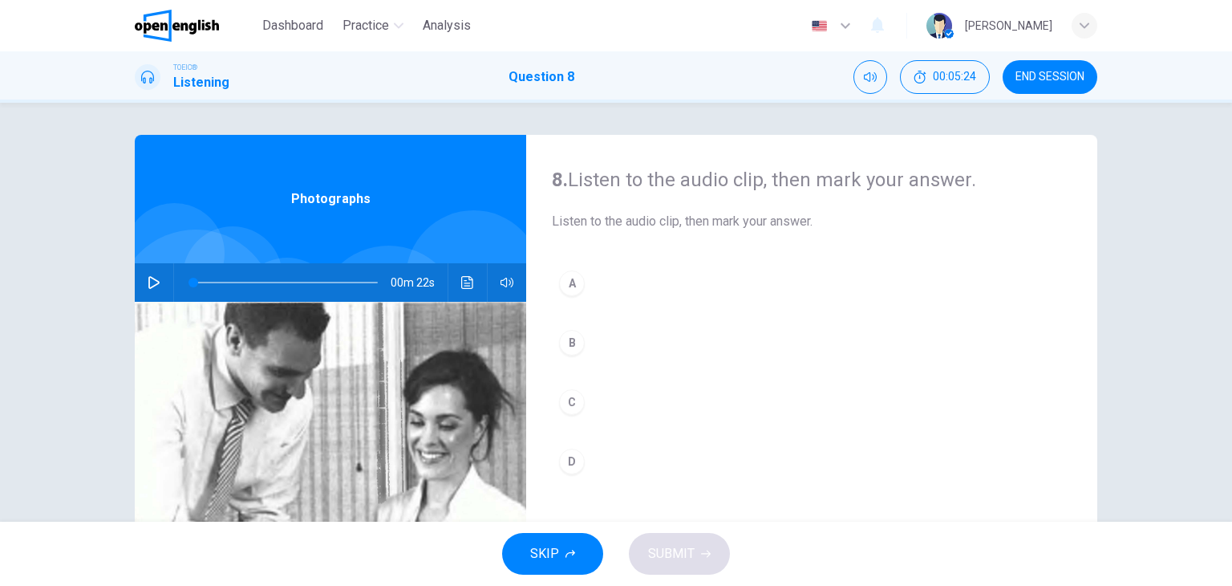
click at [156, 281] on icon "button" at bounding box center [154, 282] width 13 height 13
drag, startPoint x: 1219, startPoint y: 167, endPoint x: 1214, endPoint y: 272, distance: 105.2
click at [1214, 272] on div "8. Listen to the audio clip, then [PERSON_NAME] your answer. Listen to the audi…" at bounding box center [616, 312] width 1232 height 419
drag, startPoint x: 1214, startPoint y: 272, endPoint x: 1231, endPoint y: 262, distance: 20.5
click at [1231, 262] on div "8. Listen to the audio clip, then [PERSON_NAME] your answer. Listen to the audi…" at bounding box center [616, 312] width 1232 height 419
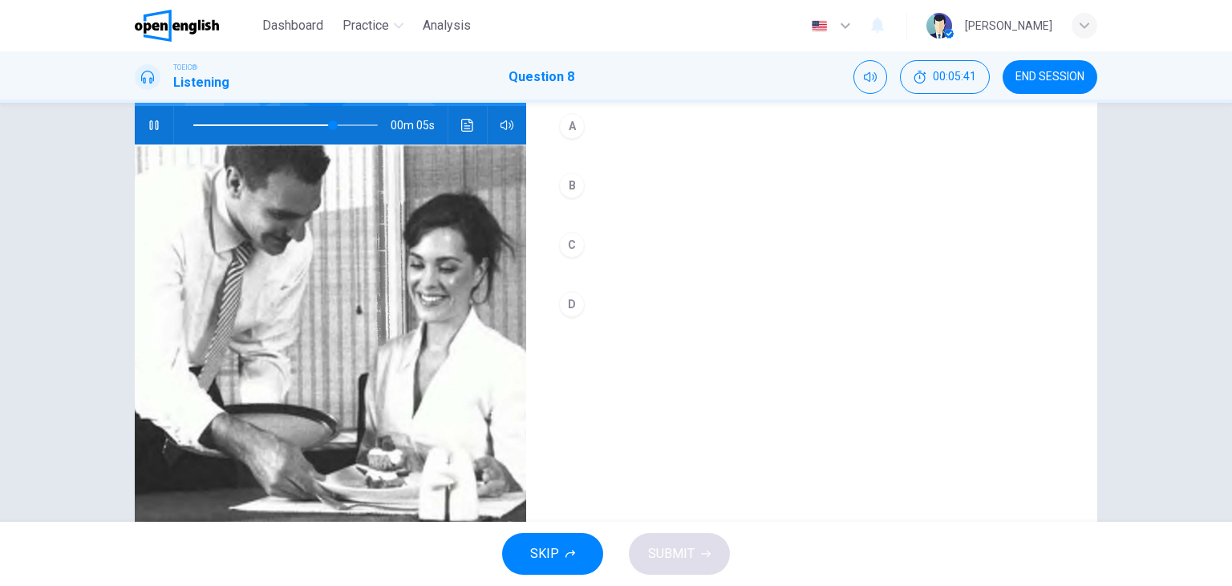
scroll to position [159, 0]
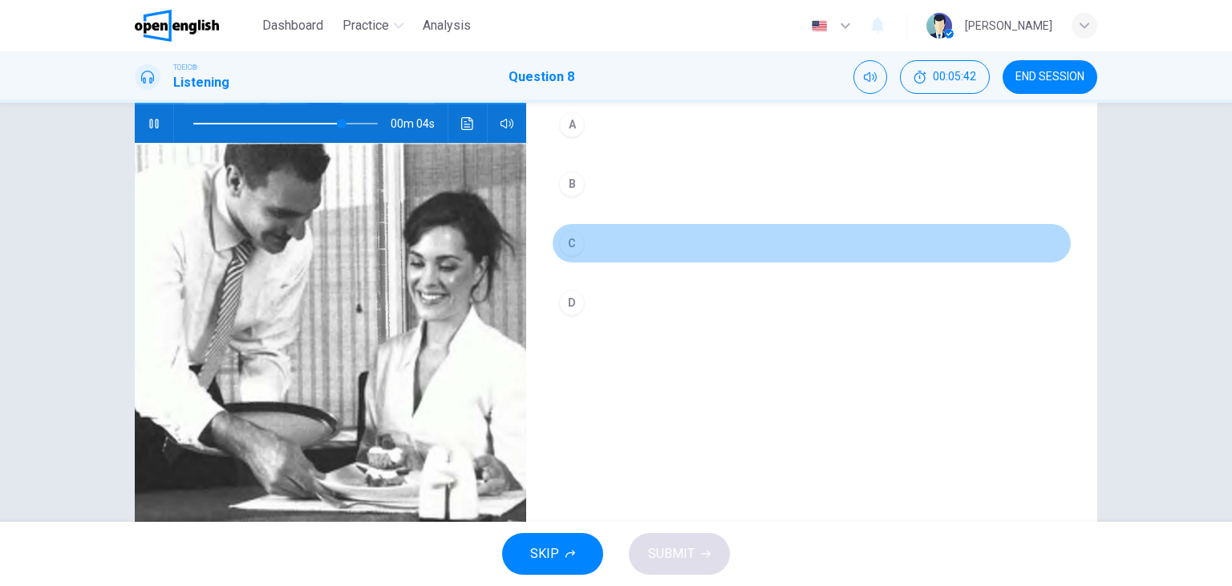
click at [565, 234] on div "C" at bounding box center [572, 243] width 26 height 26
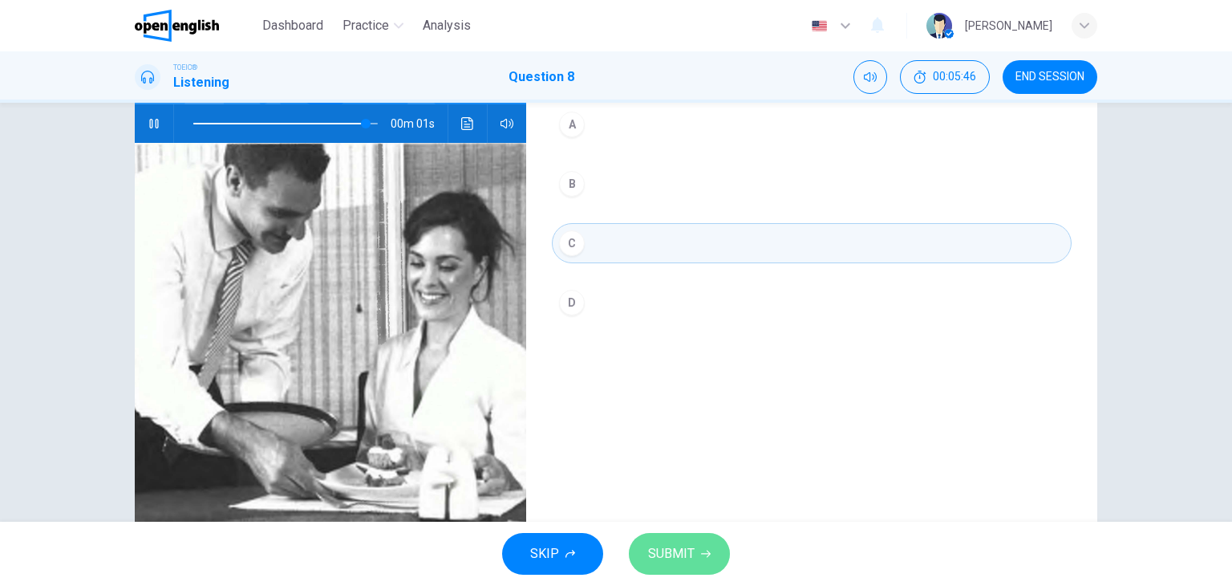
click at [650, 556] on span "SUBMIT" at bounding box center [671, 553] width 47 height 22
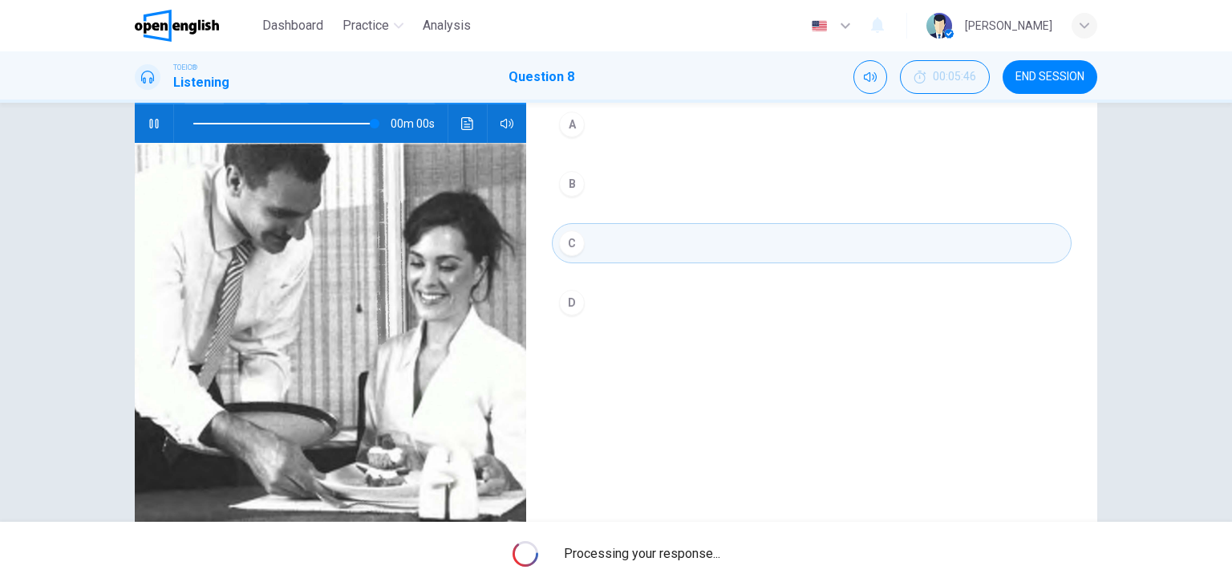
type input "*"
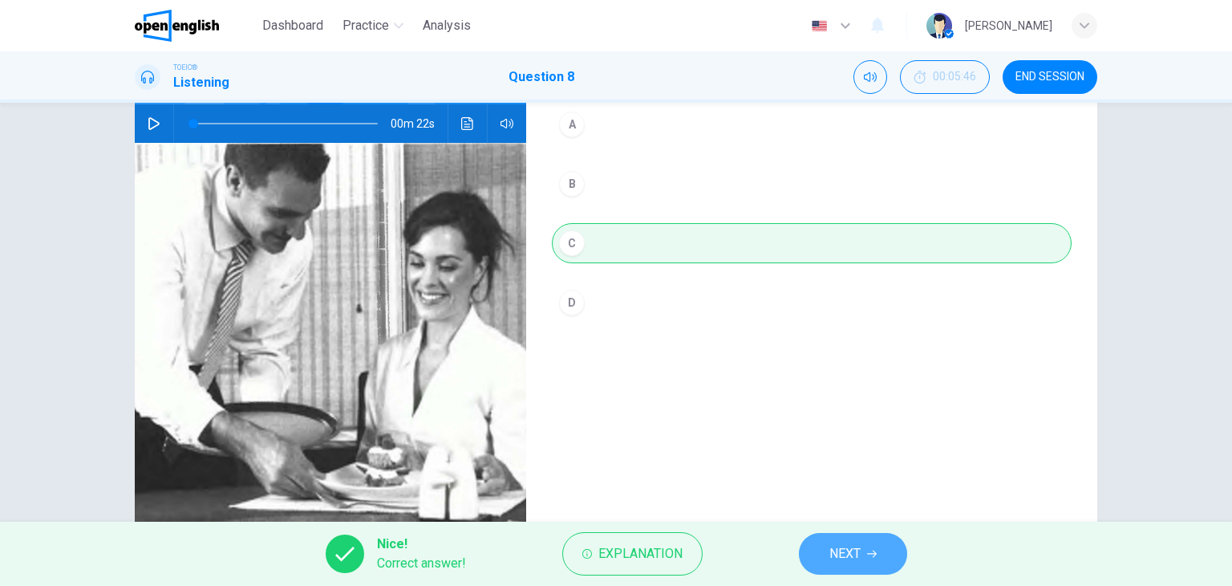
click at [854, 559] on span "NEXT" at bounding box center [844, 553] width 31 height 22
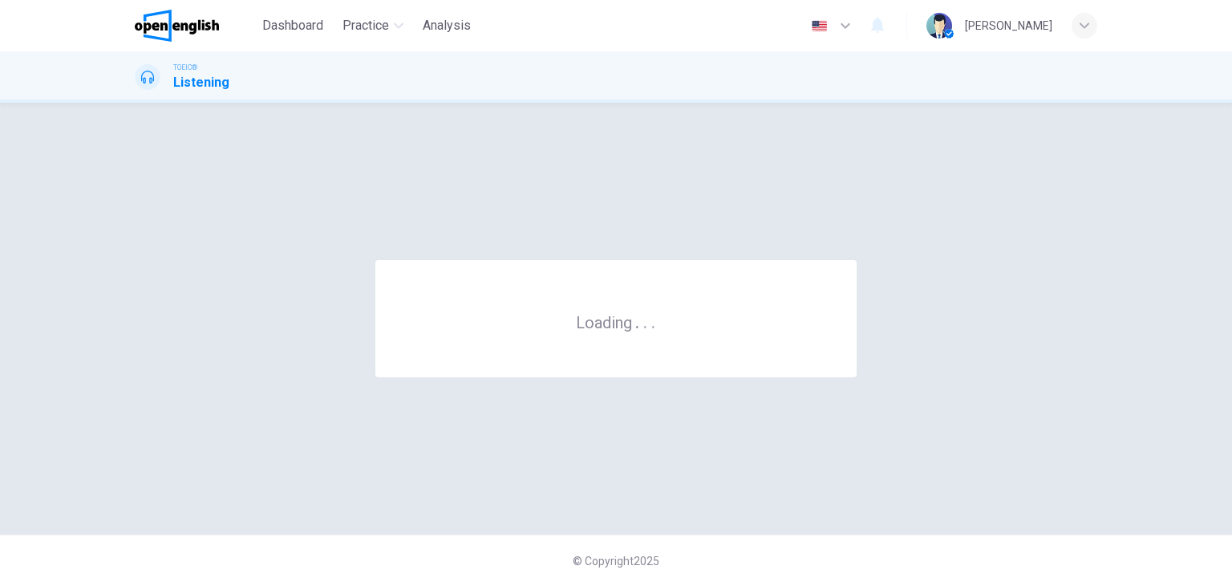
scroll to position [0, 0]
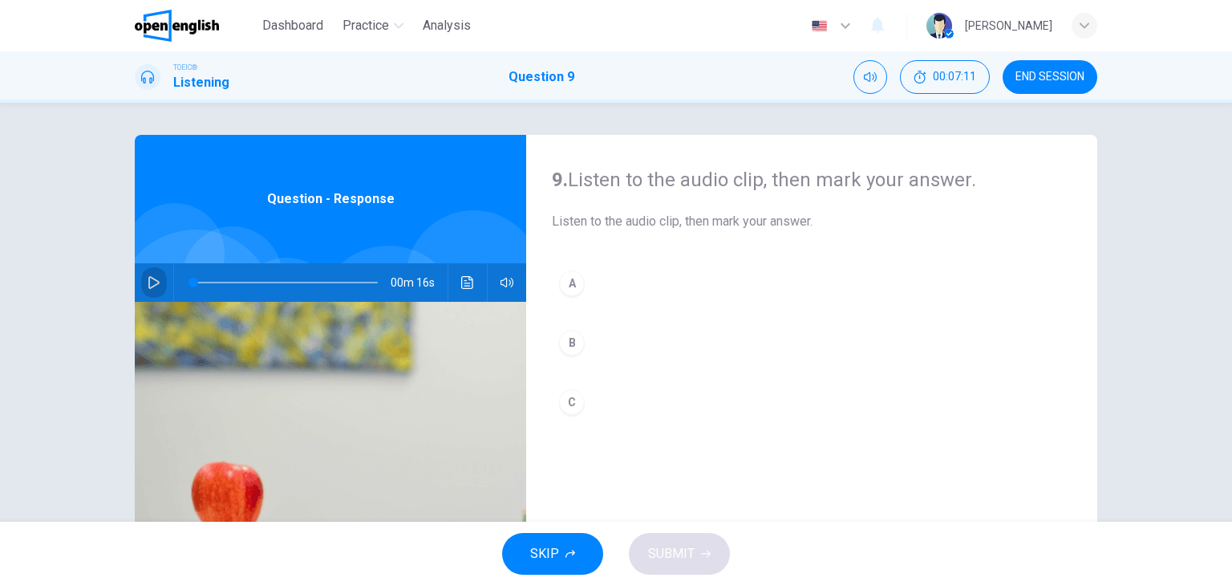
click at [150, 282] on icon "button" at bounding box center [154, 282] width 13 height 13
click at [154, 282] on icon "button" at bounding box center [153, 282] width 11 height 13
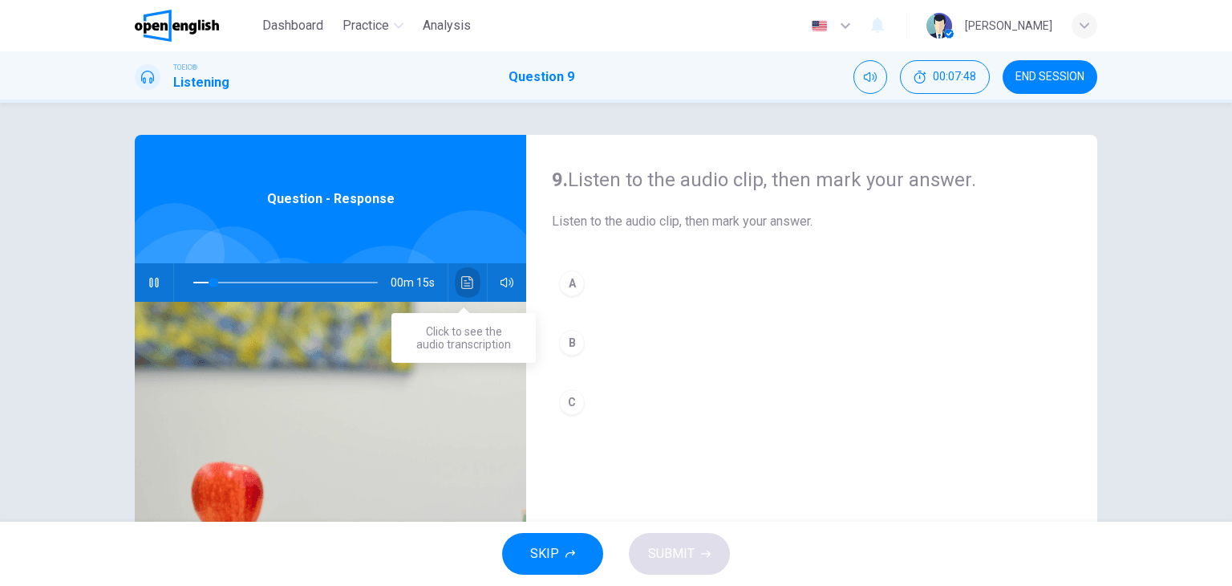
click at [459, 294] on button "Click to see the audio transcription" at bounding box center [468, 282] width 26 height 39
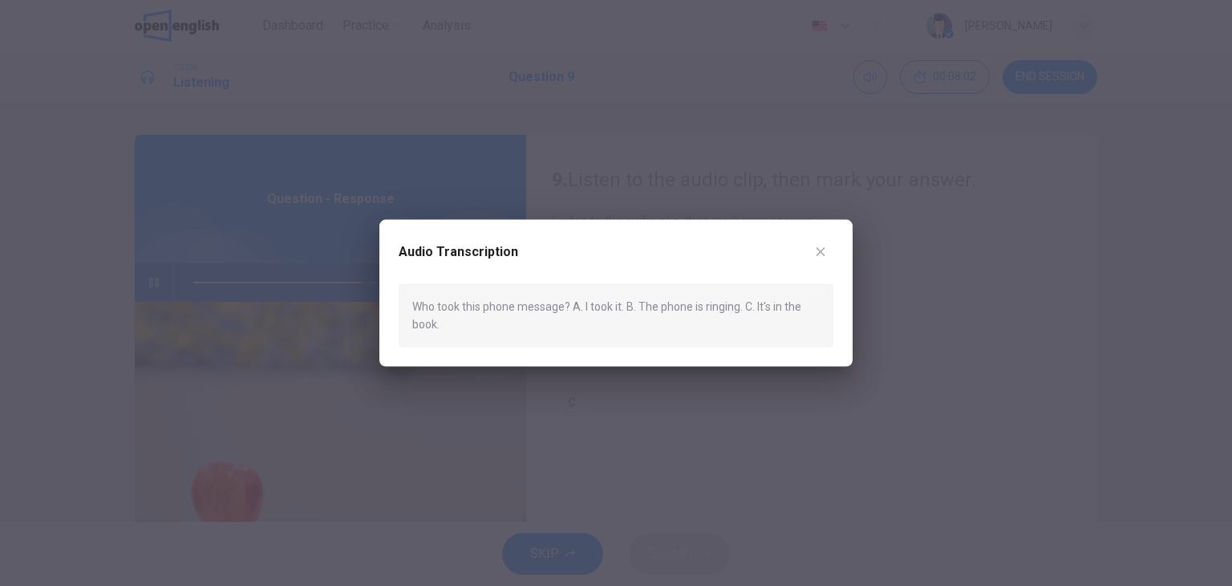
type input "*"
click at [829, 241] on div "Audio Transcription" at bounding box center [616, 261] width 435 height 45
click at [821, 252] on icon "button" at bounding box center [821, 251] width 9 height 9
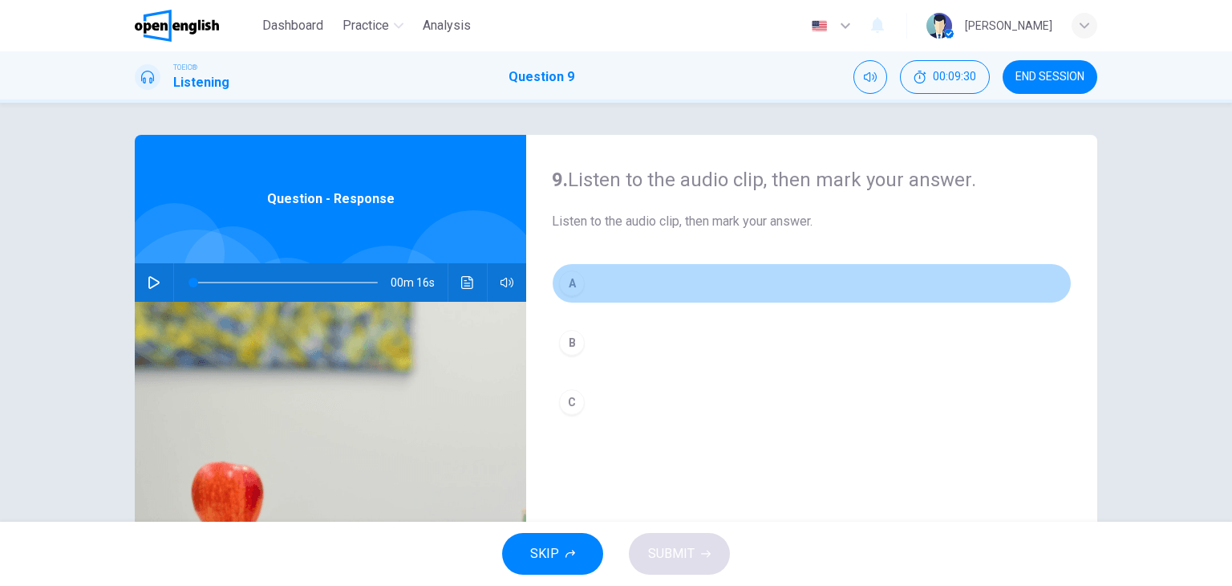
click at [590, 277] on button "A" at bounding box center [812, 283] width 520 height 40
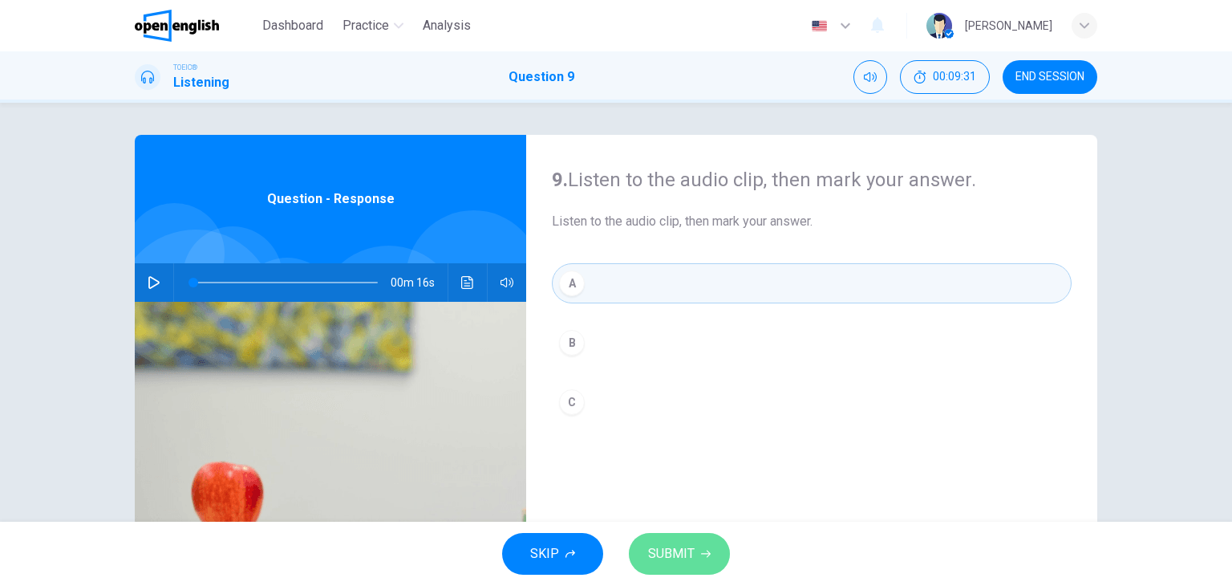
click at [691, 545] on span "SUBMIT" at bounding box center [671, 553] width 47 height 22
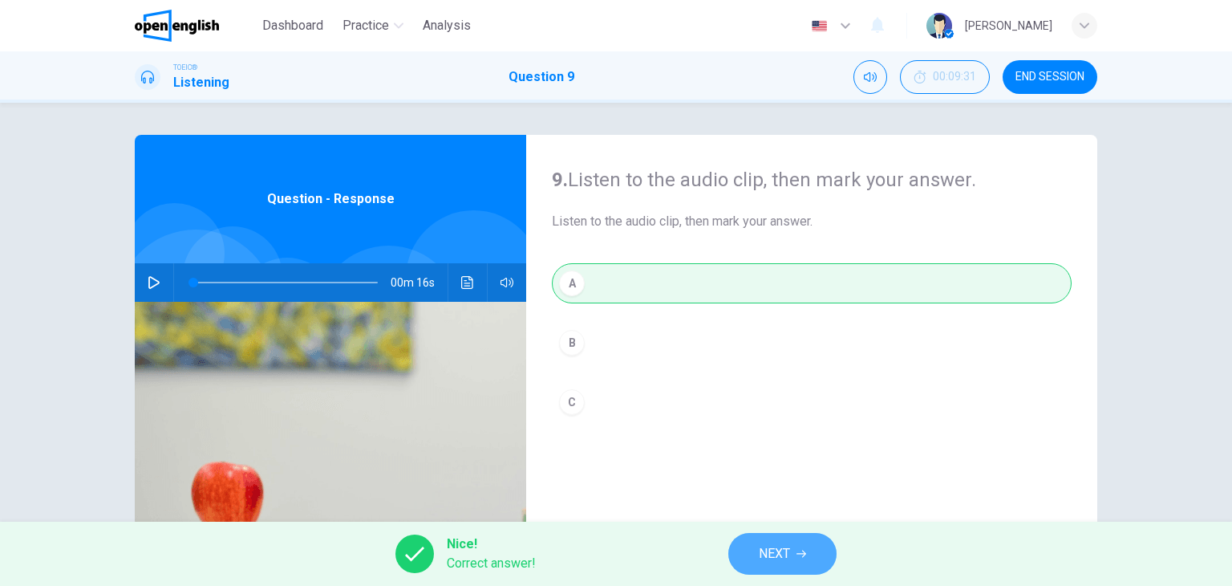
click at [823, 546] on button "NEXT" at bounding box center [782, 554] width 108 height 42
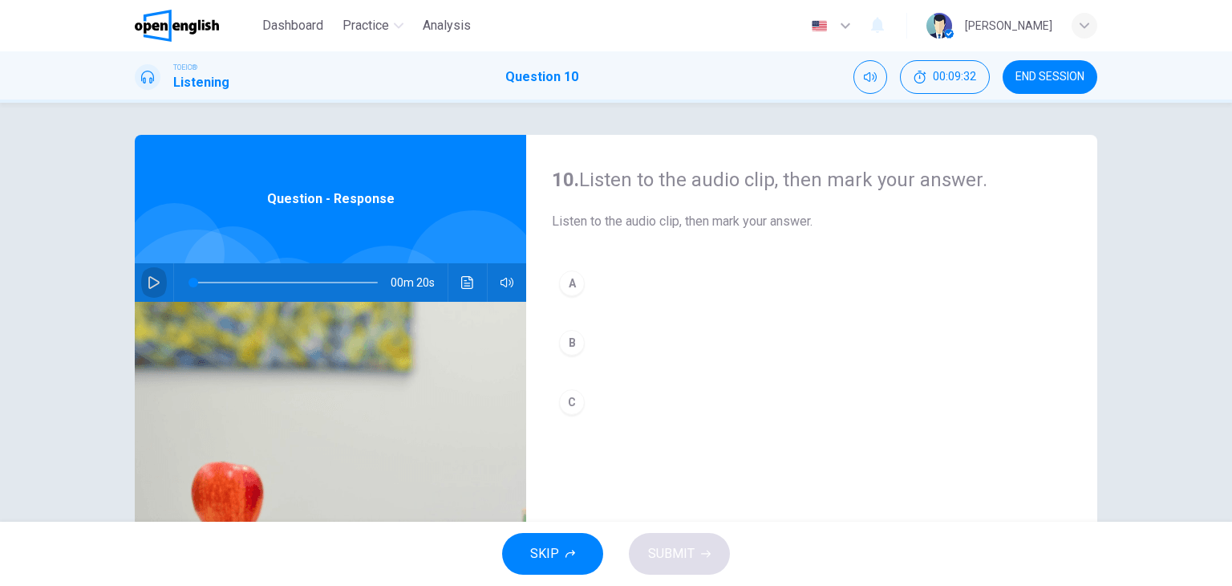
click at [148, 285] on icon "button" at bounding box center [153, 282] width 11 height 13
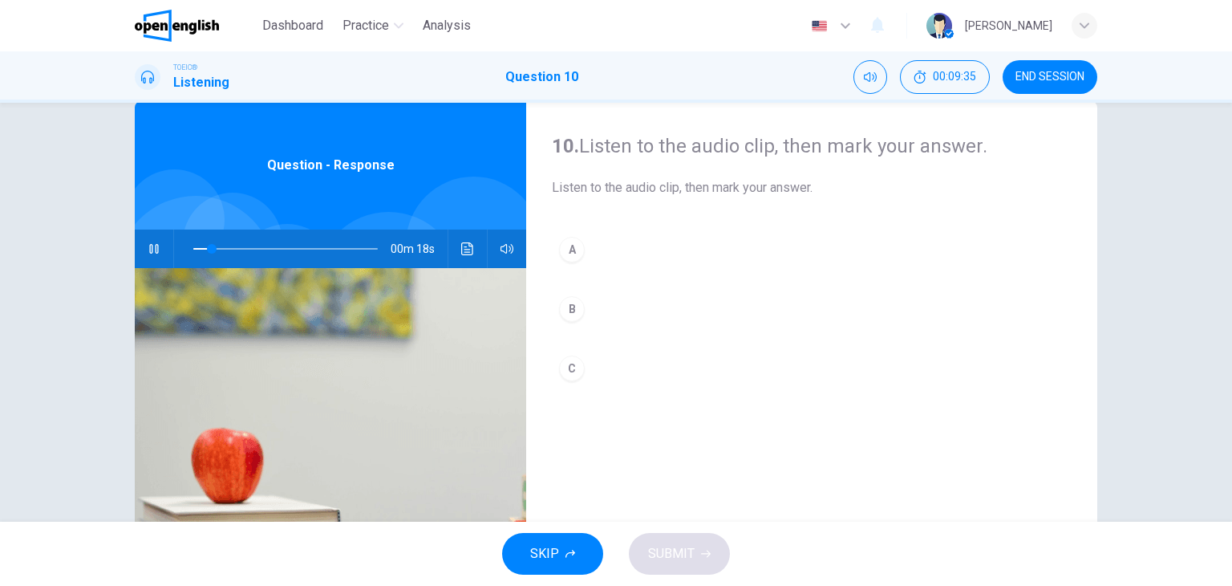
scroll to position [36, 0]
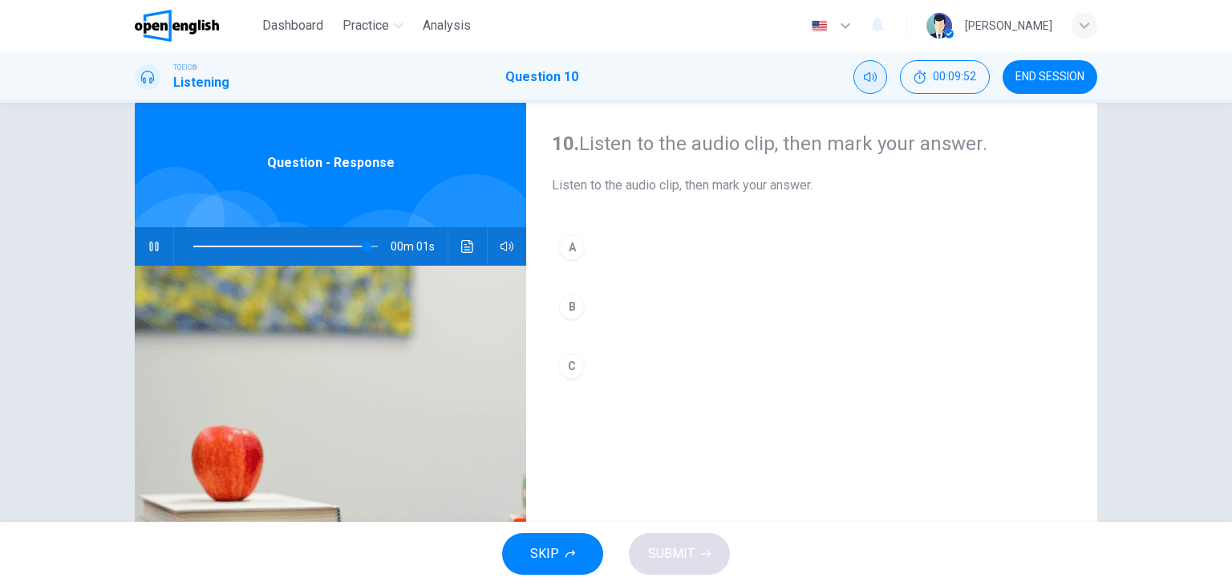
type input "*"
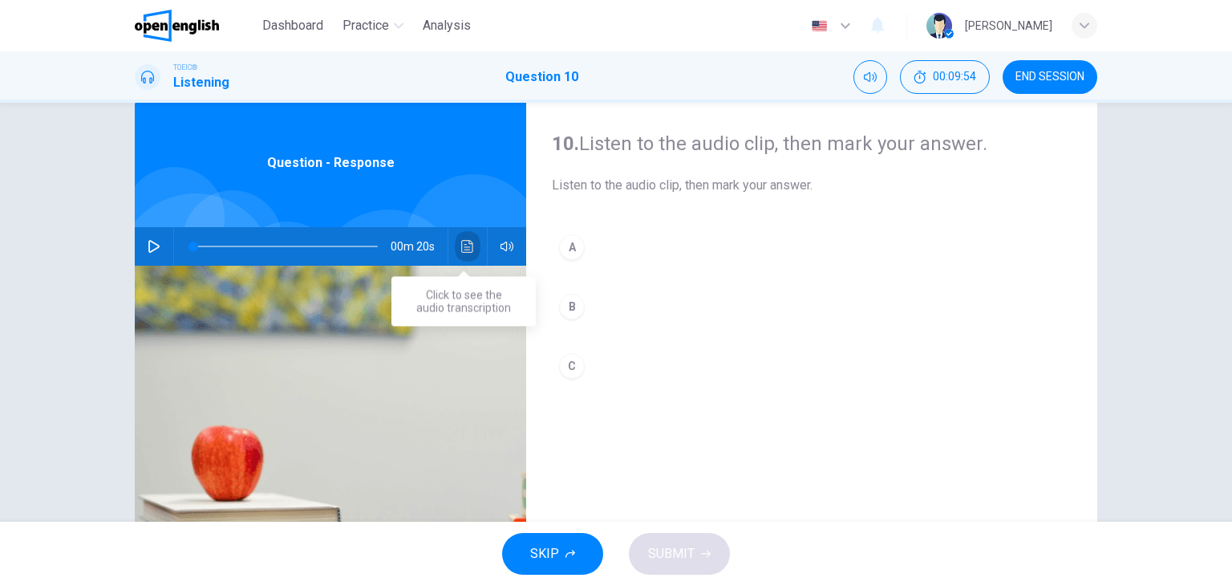
click at [467, 250] on icon "Click to see the audio transcription" at bounding box center [467, 246] width 13 height 13
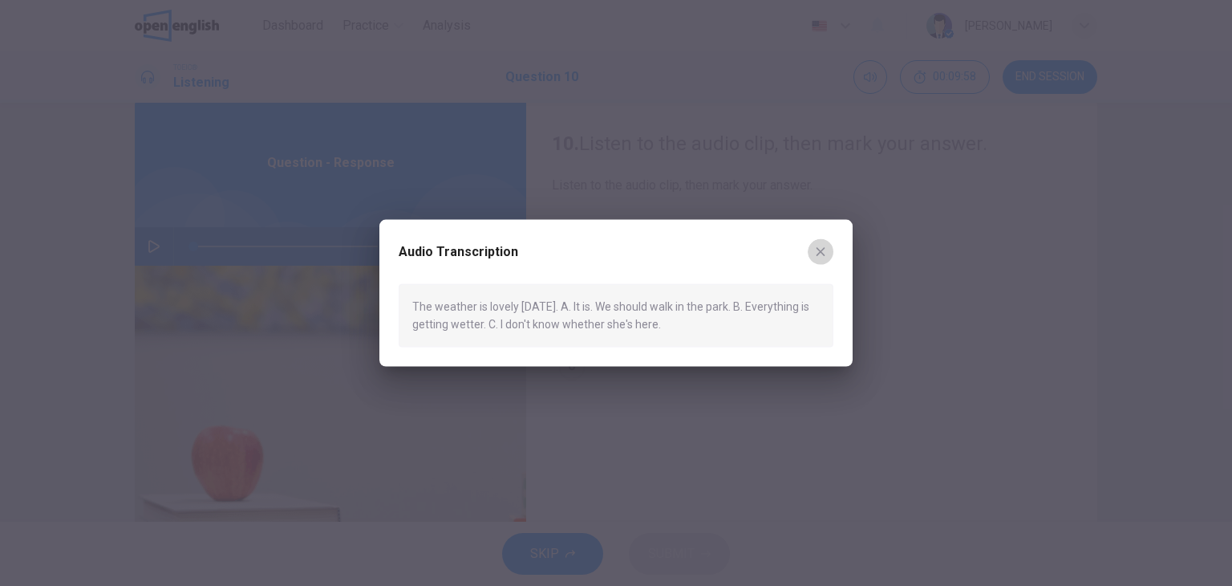
click at [817, 252] on icon "button" at bounding box center [820, 251] width 13 height 13
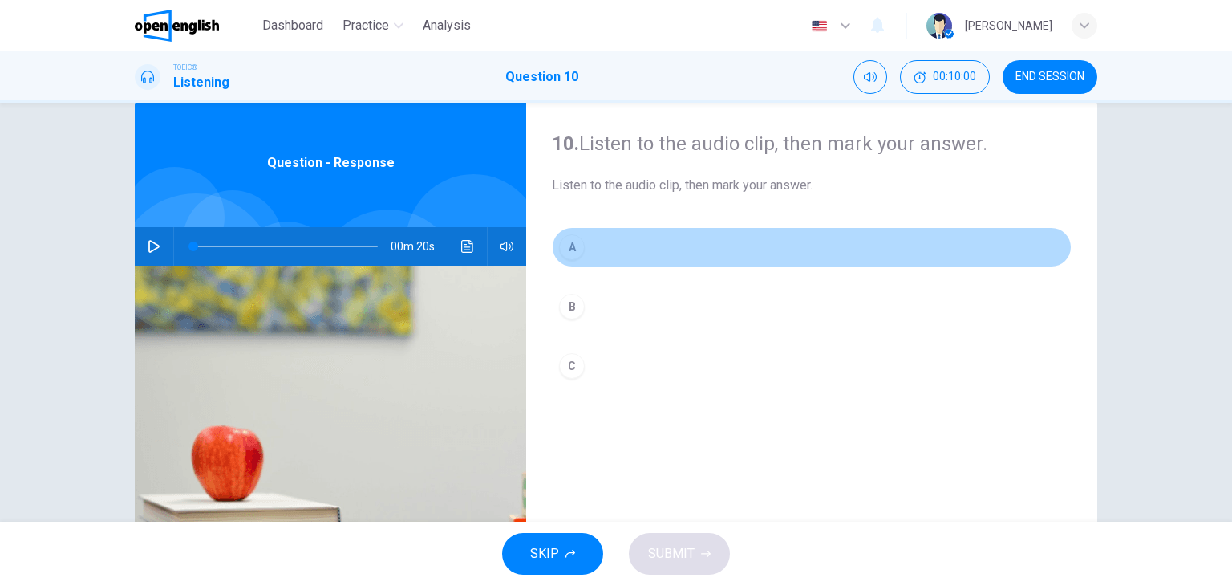
click at [559, 249] on div "A" at bounding box center [572, 247] width 26 height 26
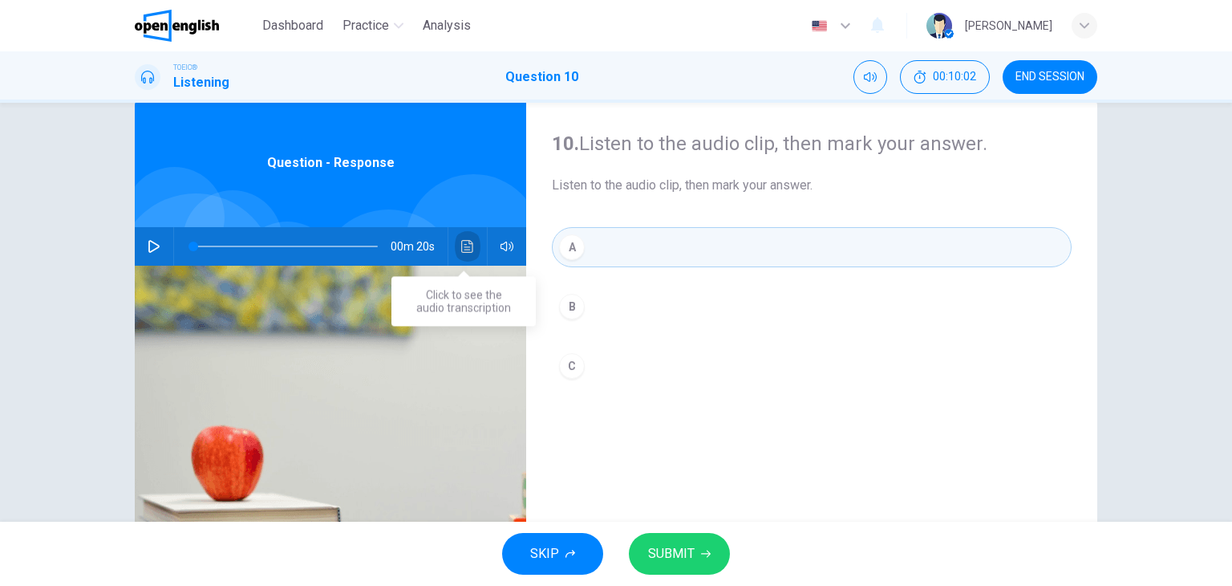
click at [461, 241] on icon "Click to see the audio transcription" at bounding box center [467, 246] width 13 height 13
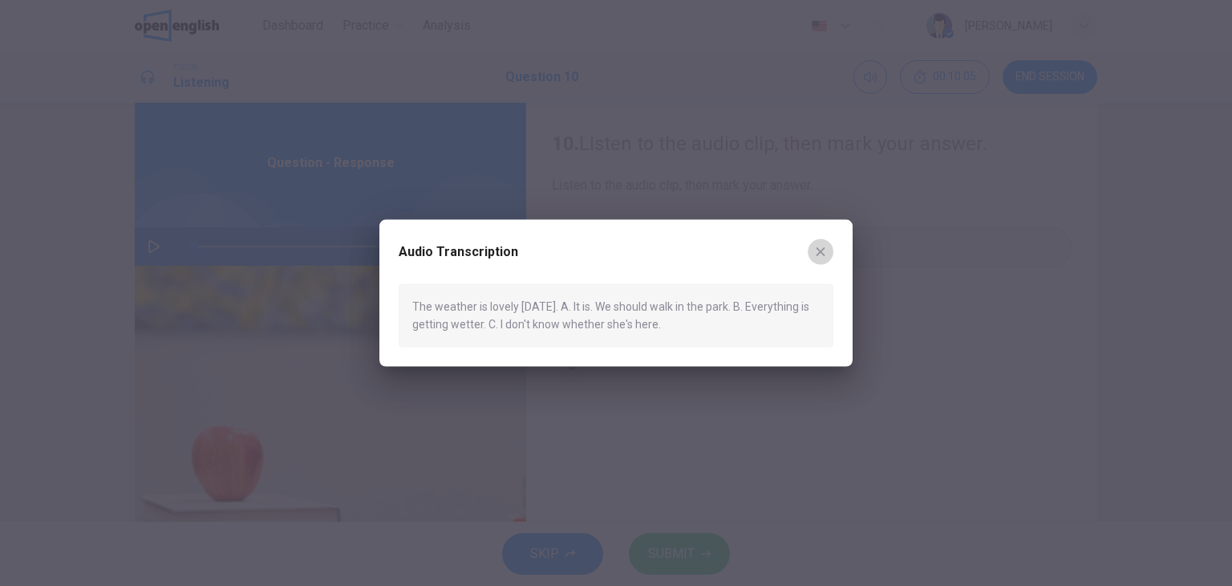
click at [823, 252] on icon "button" at bounding box center [820, 251] width 13 height 13
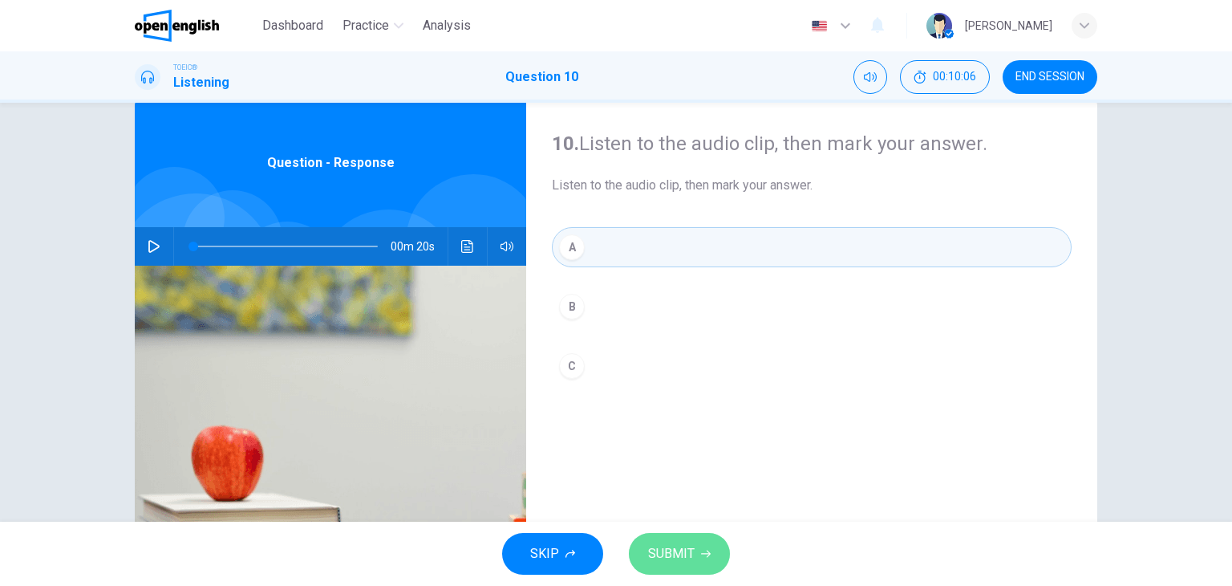
click at [711, 554] on button "SUBMIT" at bounding box center [679, 554] width 101 height 42
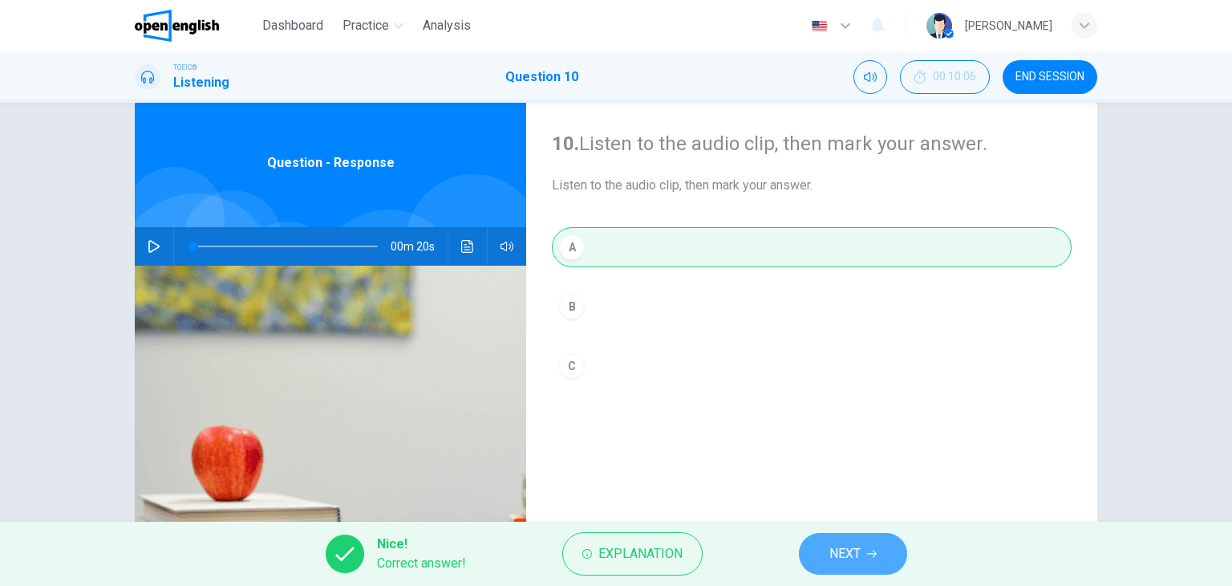
click at [856, 551] on span "NEXT" at bounding box center [844, 553] width 31 height 22
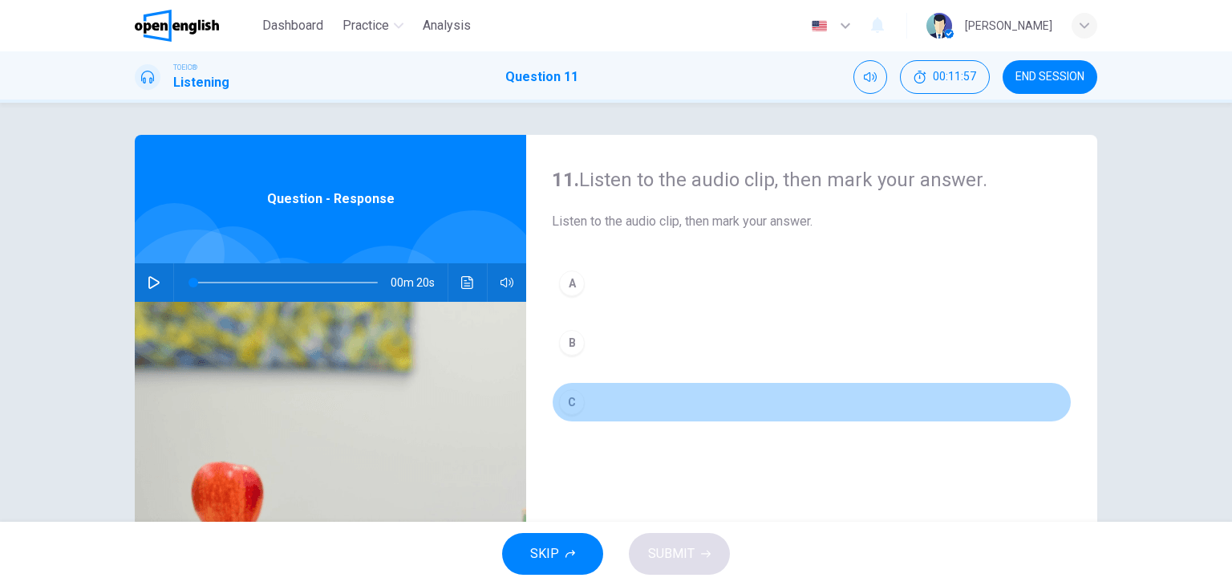
click at [876, 394] on button "C" at bounding box center [812, 402] width 520 height 40
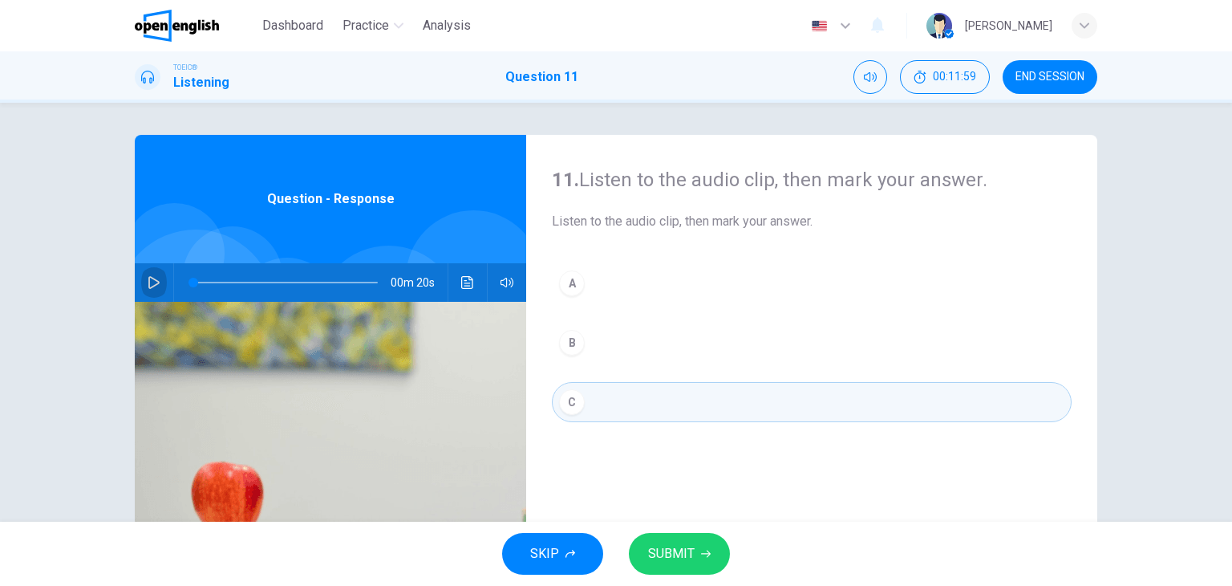
click at [148, 278] on icon "button" at bounding box center [153, 282] width 11 height 13
type input "*"
click at [1014, 585] on div at bounding box center [616, 586] width 1232 height 0
click at [1156, 144] on div "11. Listen to the audio clip, then [PERSON_NAME] your answer. Listen to the aud…" at bounding box center [616, 312] width 1232 height 419
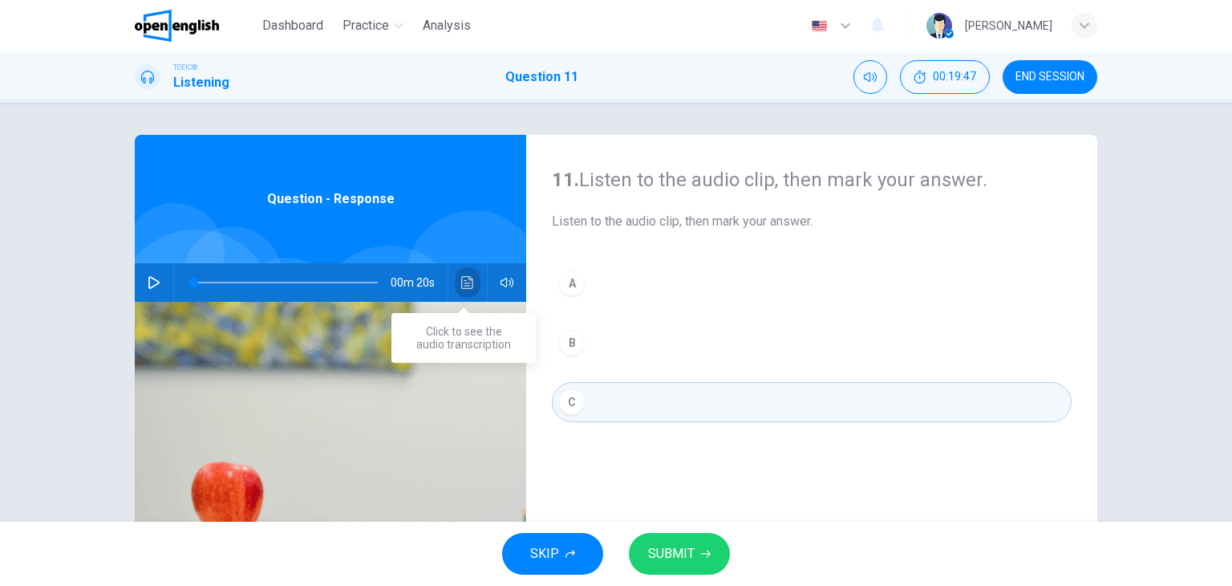
click at [462, 283] on icon "Click to see the audio transcription" at bounding box center [467, 282] width 13 height 13
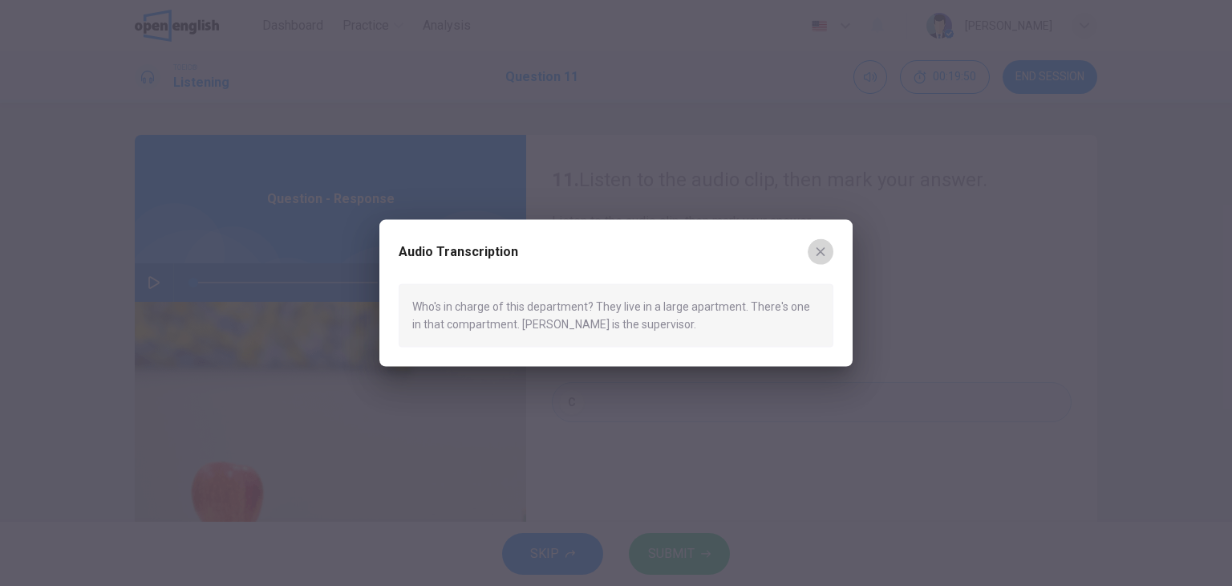
click at [814, 246] on icon "button" at bounding box center [820, 251] width 13 height 13
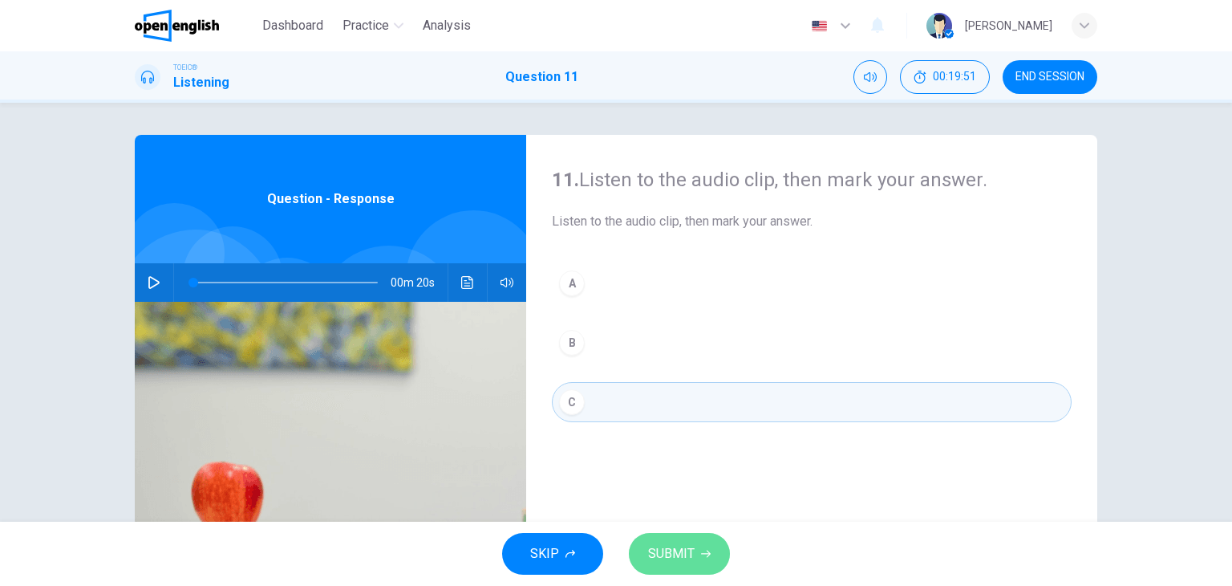
click at [700, 547] on button "SUBMIT" at bounding box center [679, 554] width 101 height 42
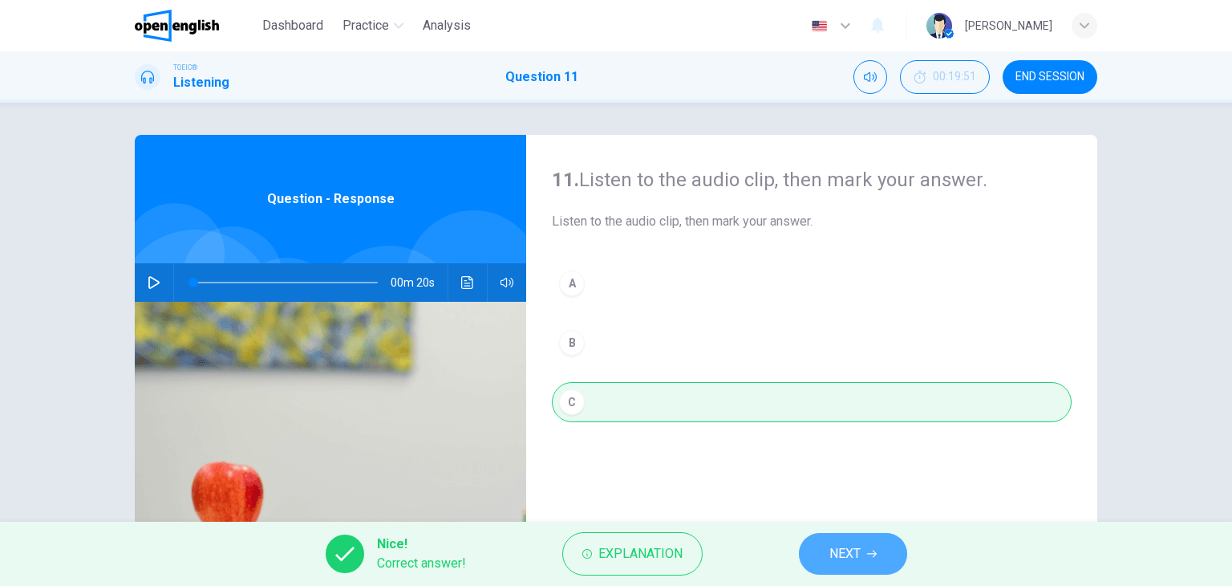
click at [878, 560] on button "NEXT" at bounding box center [853, 554] width 108 height 42
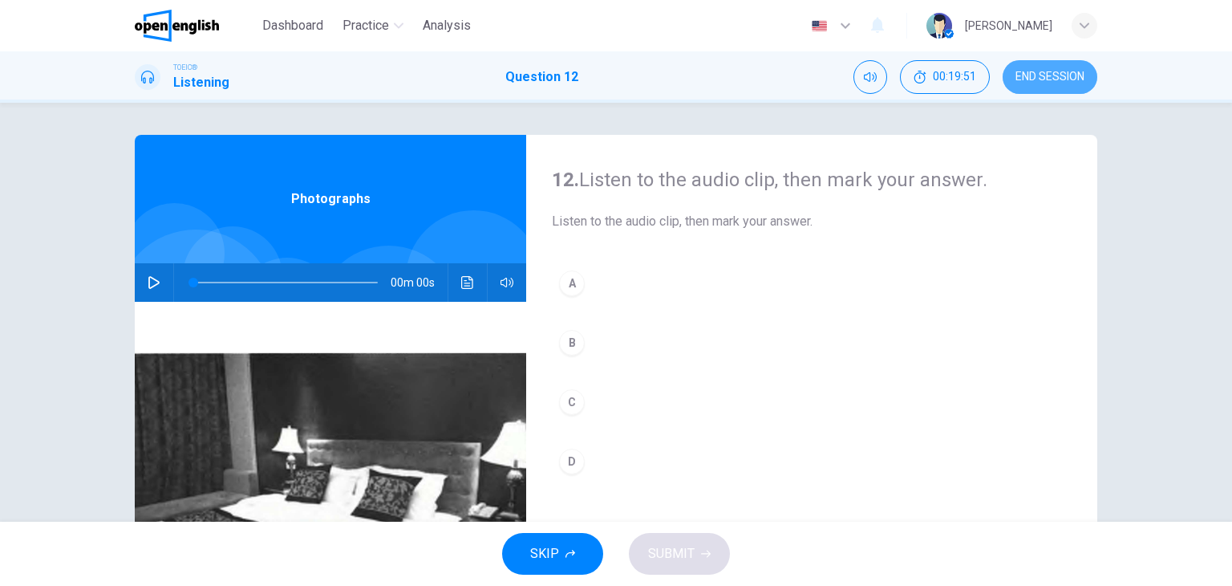
click at [1035, 71] on span "END SESSION" at bounding box center [1050, 77] width 69 height 13
